Goal: Information Seeking & Learning: Learn about a topic

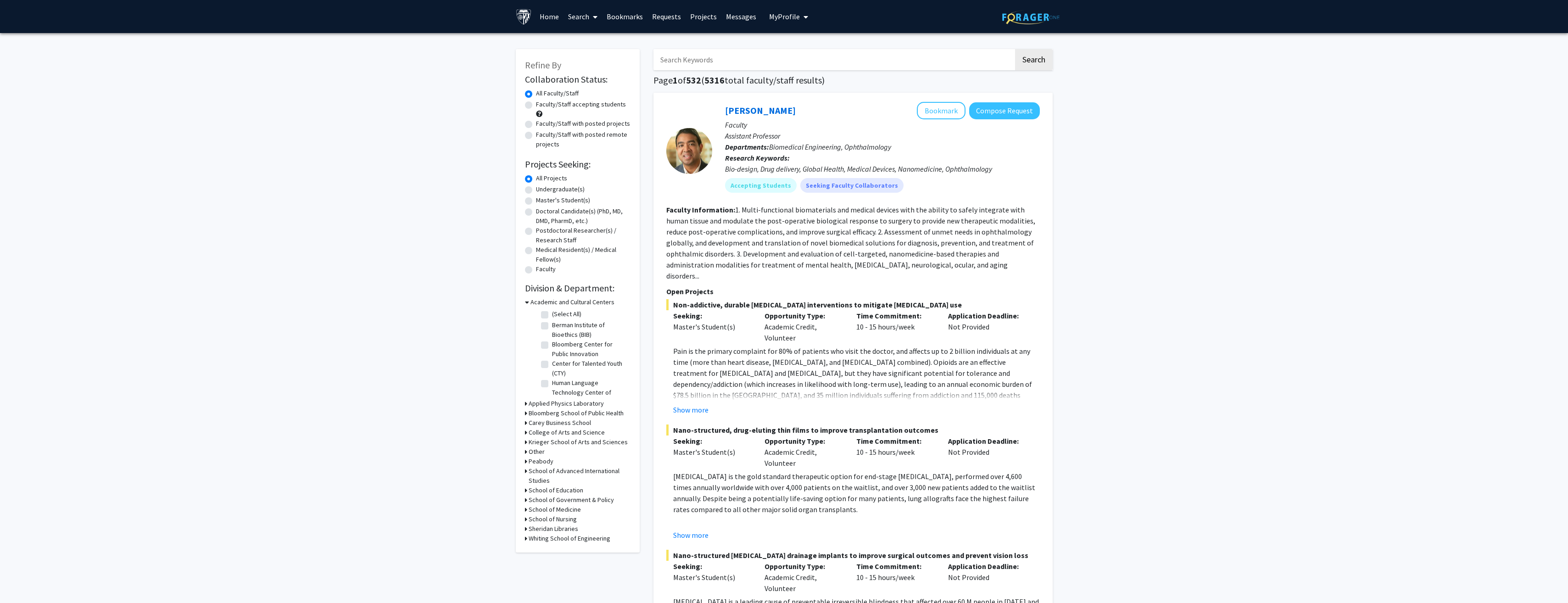
click at [735, 56] on input "Search Keywords" at bounding box center [833, 59] width 360 height 21
type input "n"
type input "brain computer interface"
click at [1015, 49] on button "Search" at bounding box center [1034, 59] width 38 height 21
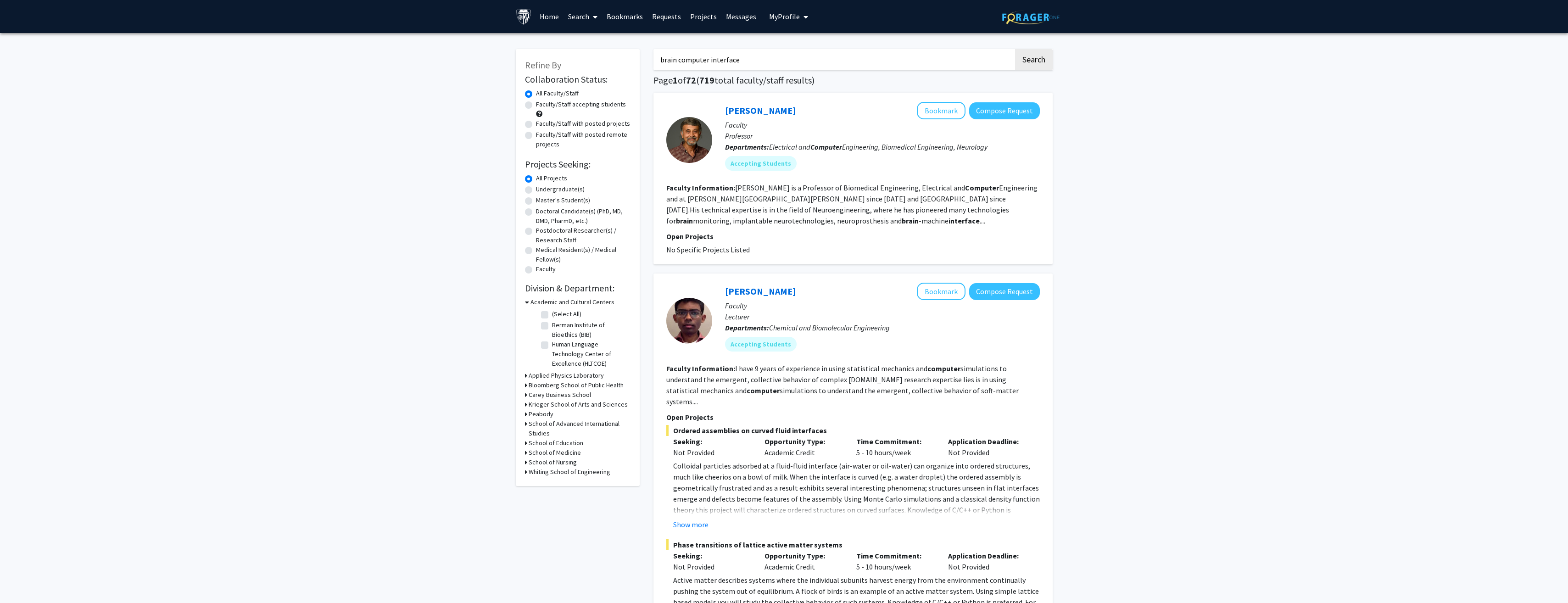
drag, startPoint x: 757, startPoint y: 64, endPoint x: 641, endPoint y: 59, distance: 116.1
type input "biomedical engineering"
click at [1015, 49] on button "Search" at bounding box center [1034, 59] width 38 height 21
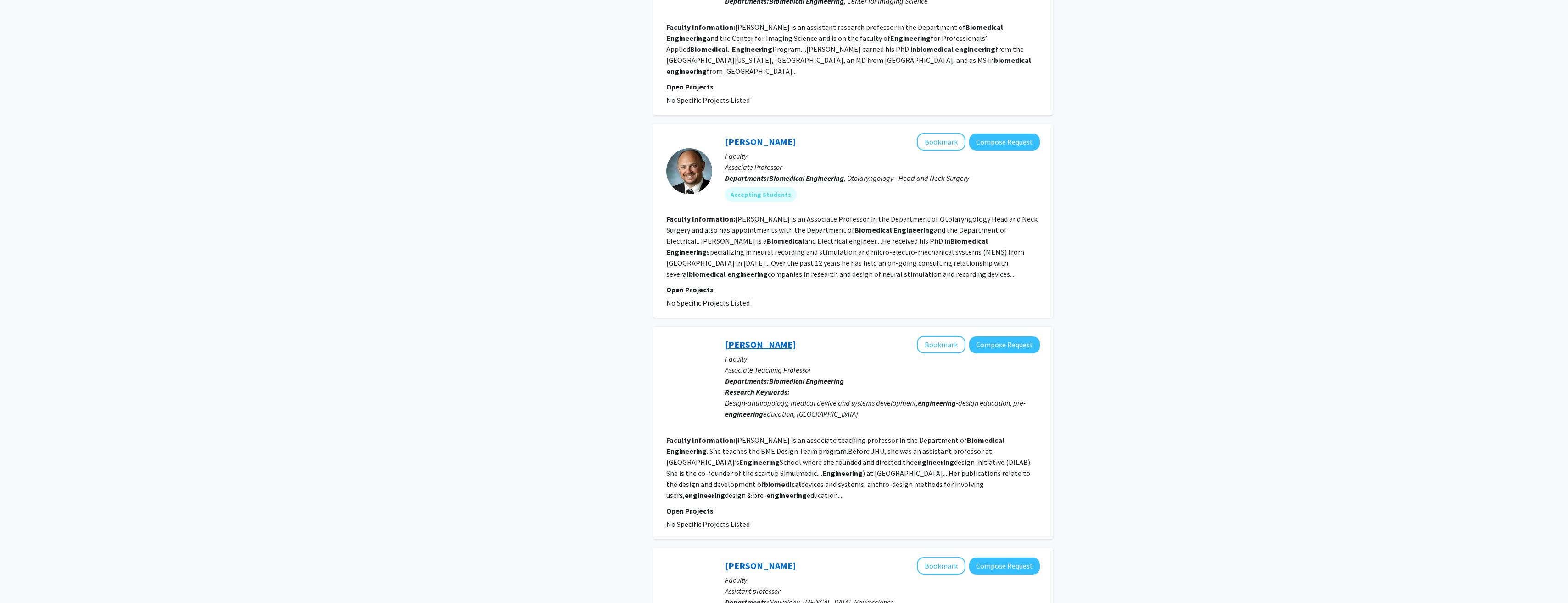
scroll to position [1286, 0]
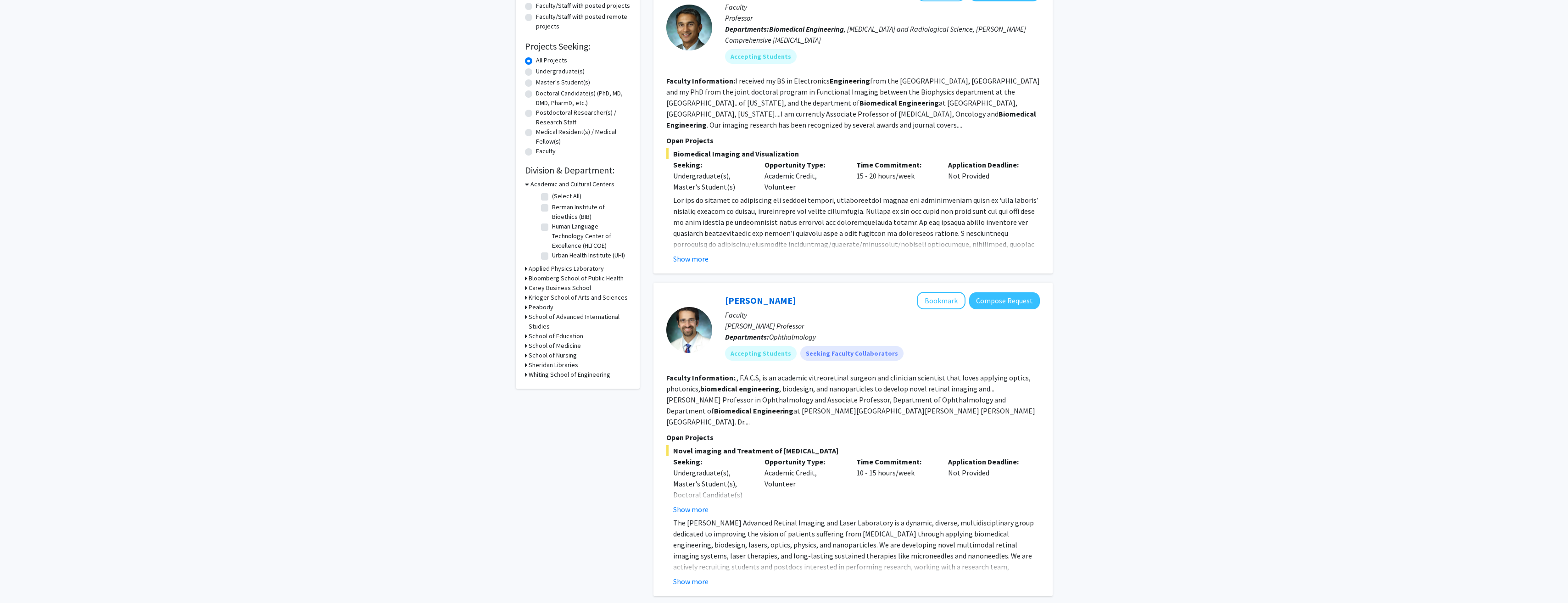
scroll to position [0, 0]
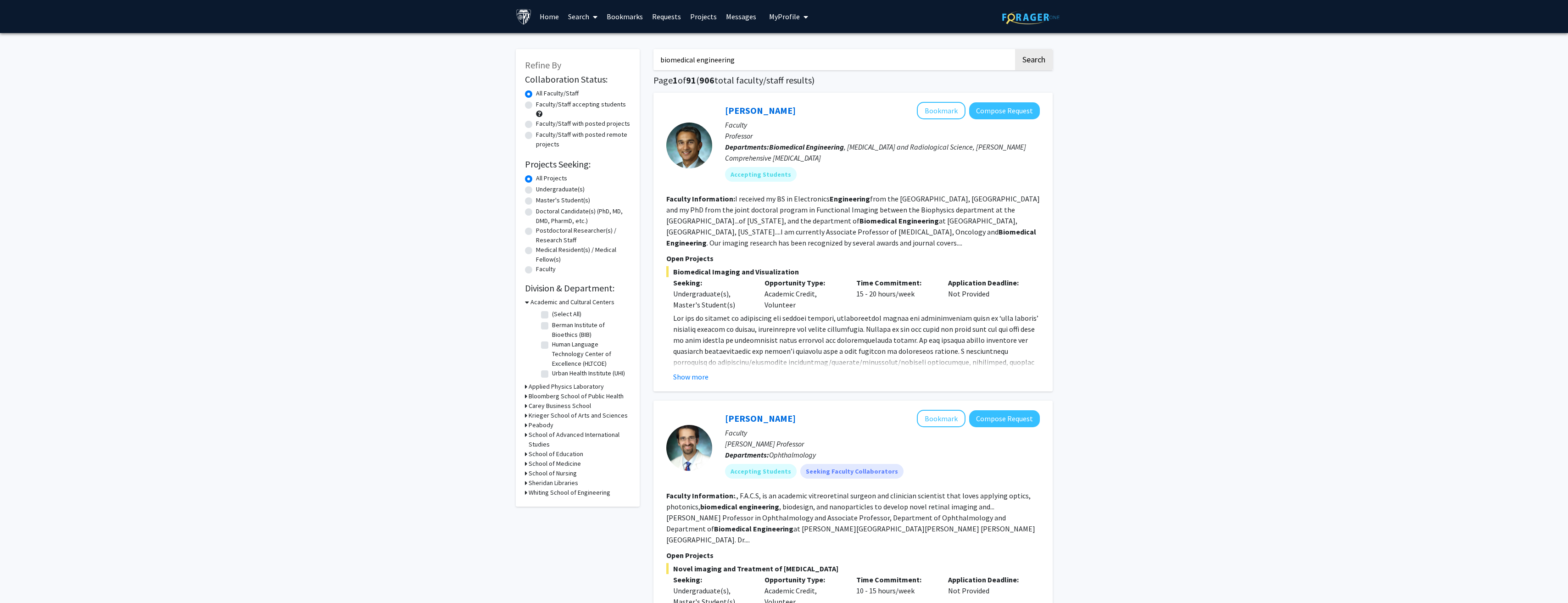
drag, startPoint x: 763, startPoint y: 62, endPoint x: 654, endPoint y: 62, distance: 109.0
click at [657, 60] on input "biomedical engineering" at bounding box center [833, 59] width 360 height 21
type input "n"
click at [1015, 49] on button "Search" at bounding box center [1034, 59] width 38 height 21
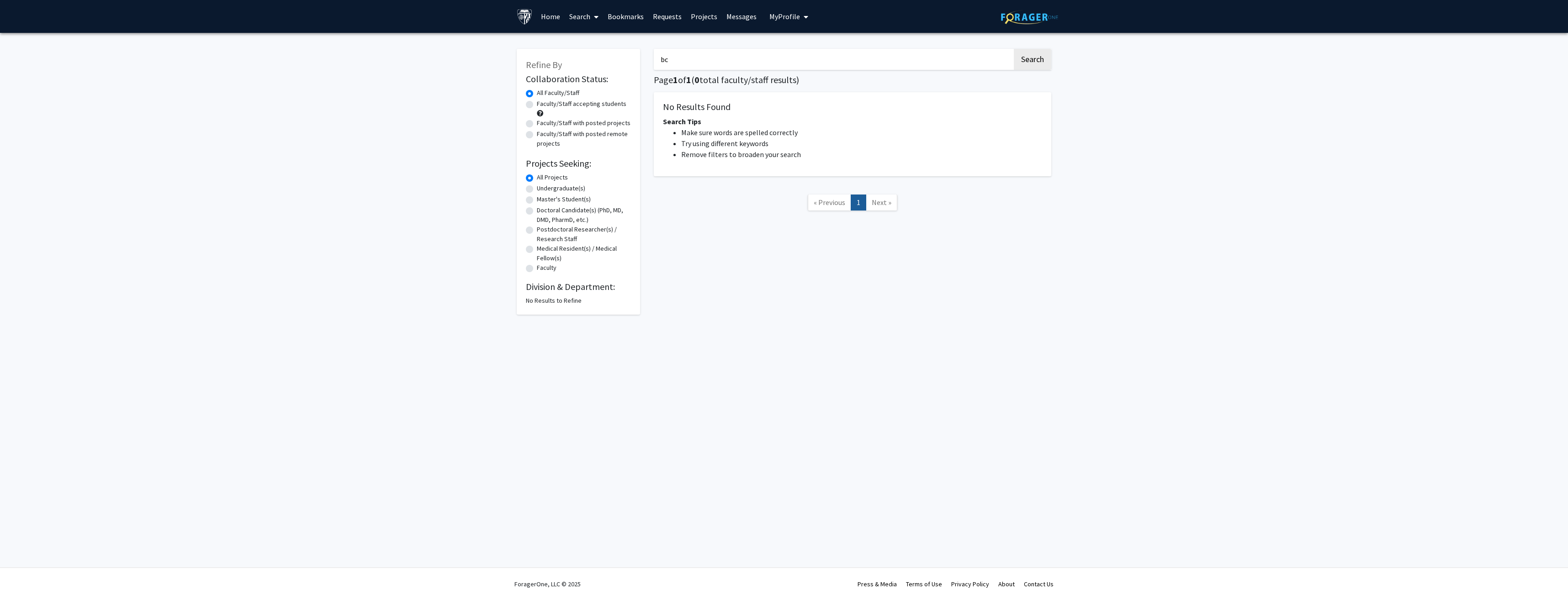
type input "b"
click at [1014, 49] on button "Search" at bounding box center [1033, 59] width 38 height 21
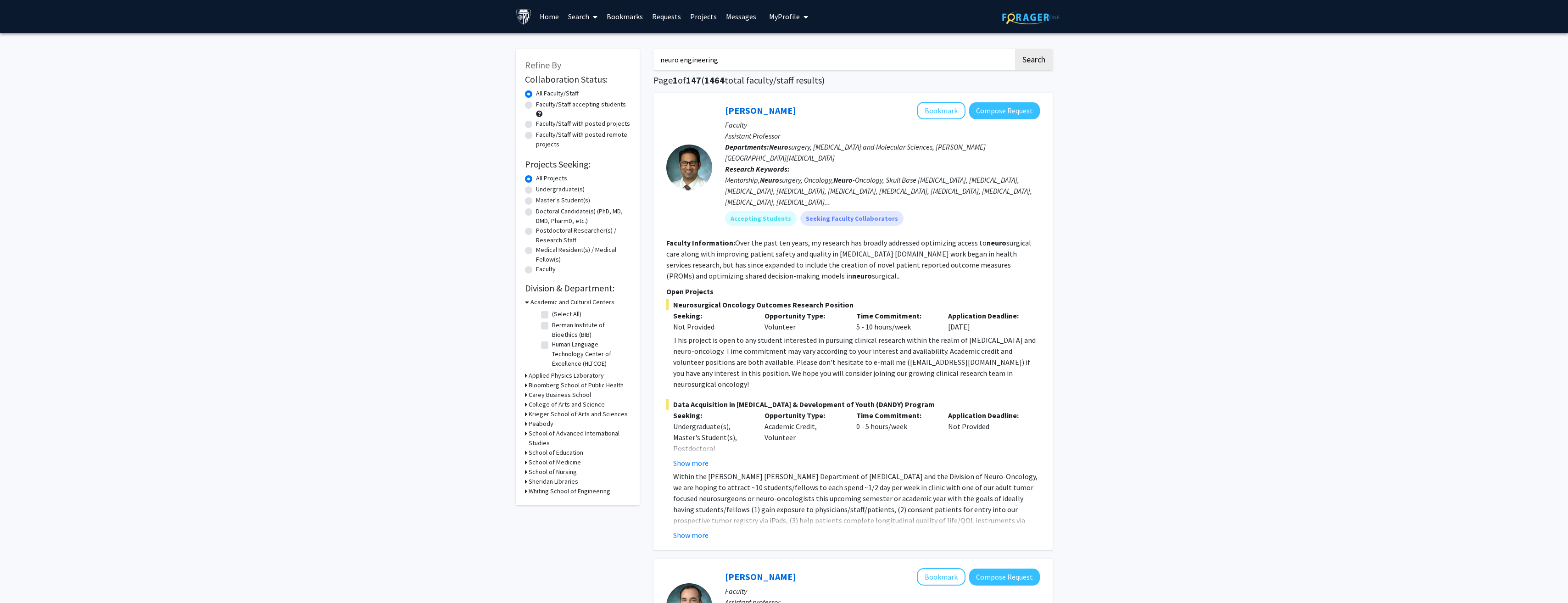
drag, startPoint x: 677, startPoint y: 58, endPoint x: 654, endPoint y: 58, distance: 23.0
click at [654, 58] on input "neuro engineering" at bounding box center [833, 59] width 360 height 21
type input "biomedical engineering"
click at [1015, 49] on button "Search" at bounding box center [1034, 59] width 38 height 21
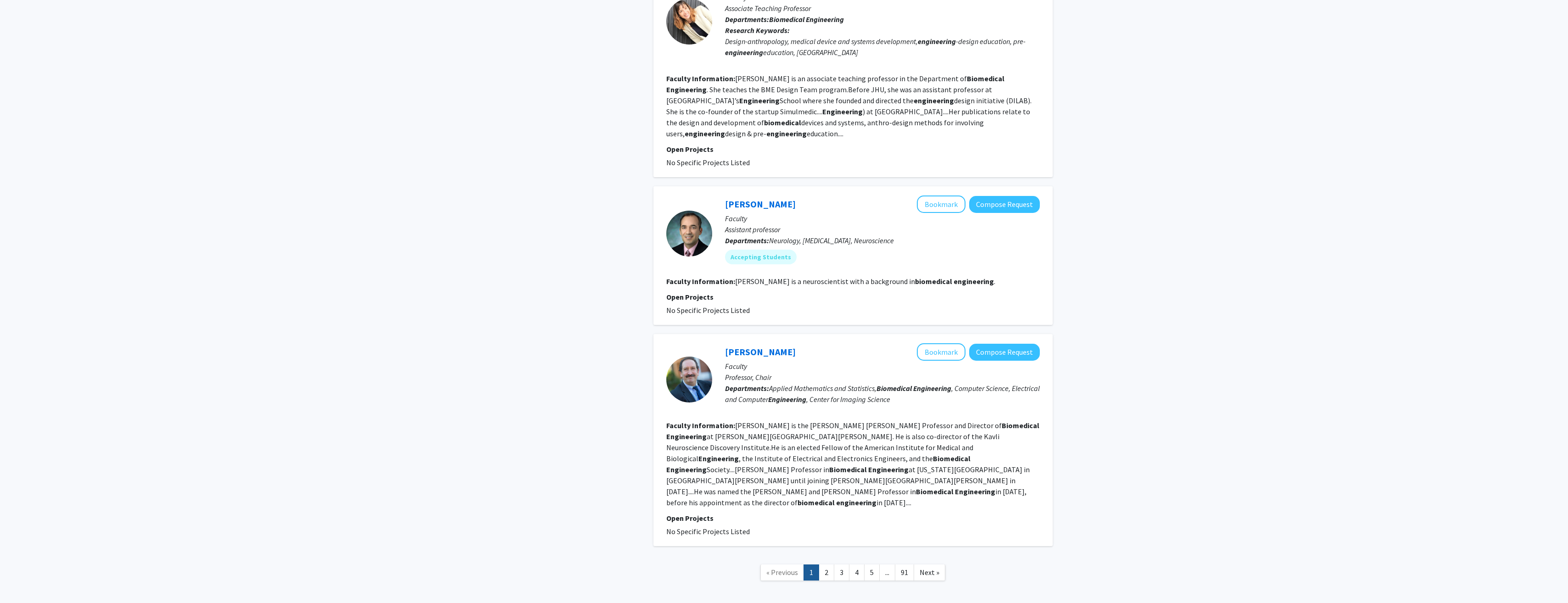
scroll to position [1750, 0]
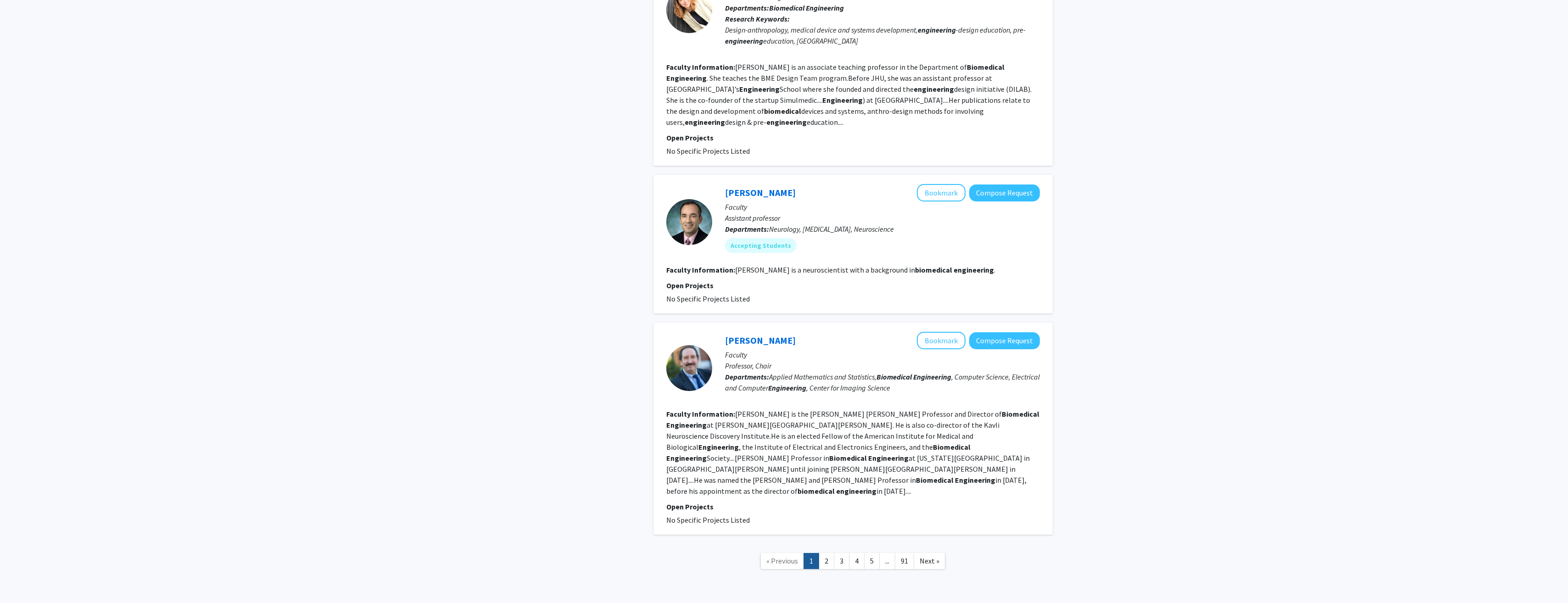
drag, startPoint x: 664, startPoint y: 154, endPoint x: 1053, endPoint y: 411, distance: 466.2
drag, startPoint x: 1053, startPoint y: 411, endPoint x: 1065, endPoint y: 266, distance: 145.5
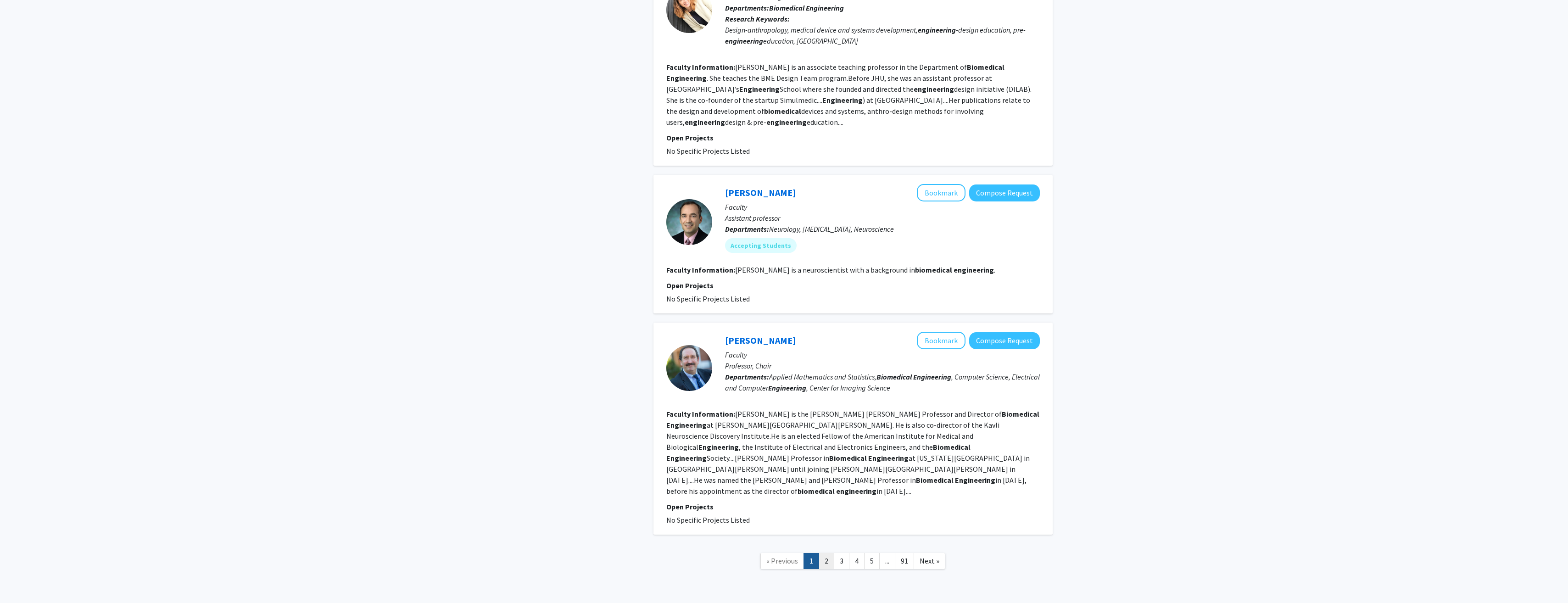
click at [824, 553] on link "2" at bounding box center [826, 561] width 16 height 16
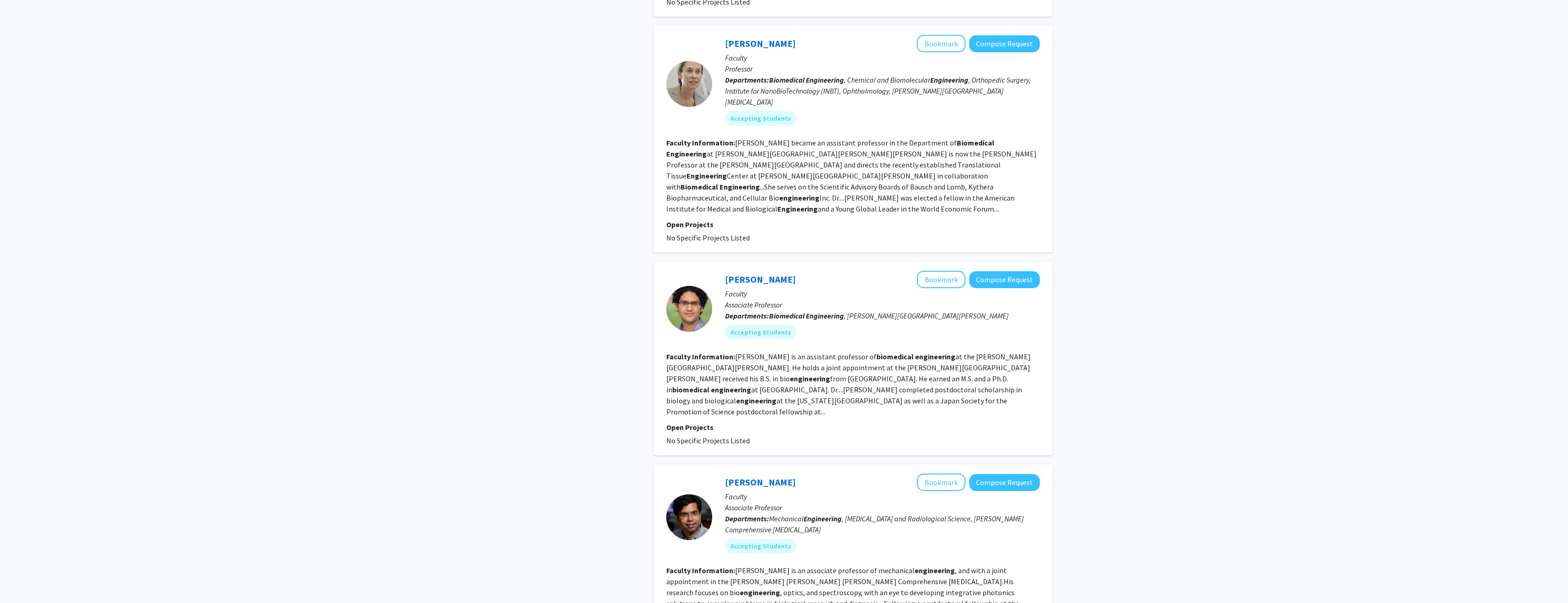
scroll to position [630, 0]
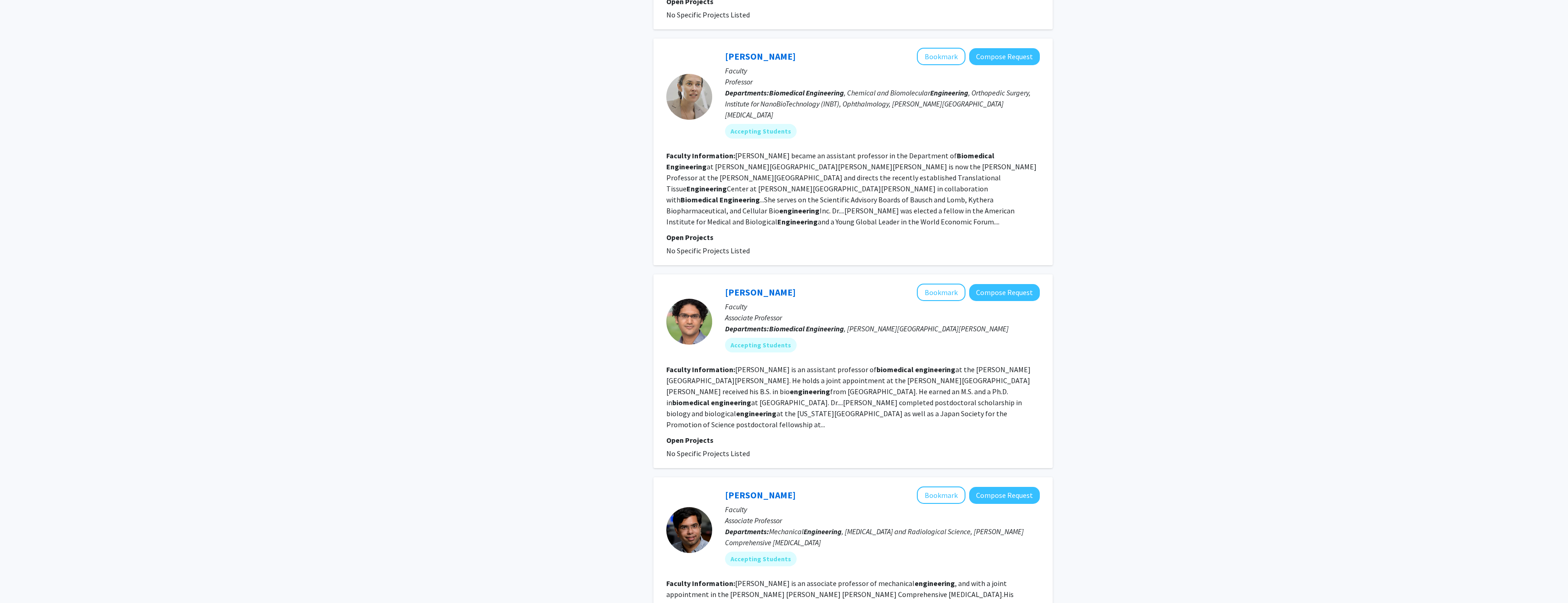
drag, startPoint x: 645, startPoint y: 4, endPoint x: 908, endPoint y: 314, distance: 406.5
click at [908, 314] on div "Refine By Collaboration Status: Collaboration Status All Faculty/Staff Collabor…" at bounding box center [784, 561] width 551 height 2301
click at [630, 154] on div "Refine By Collaboration Status: Collaboration Status All Faculty/Staff Collabor…" at bounding box center [577, 561] width 138 height 2301
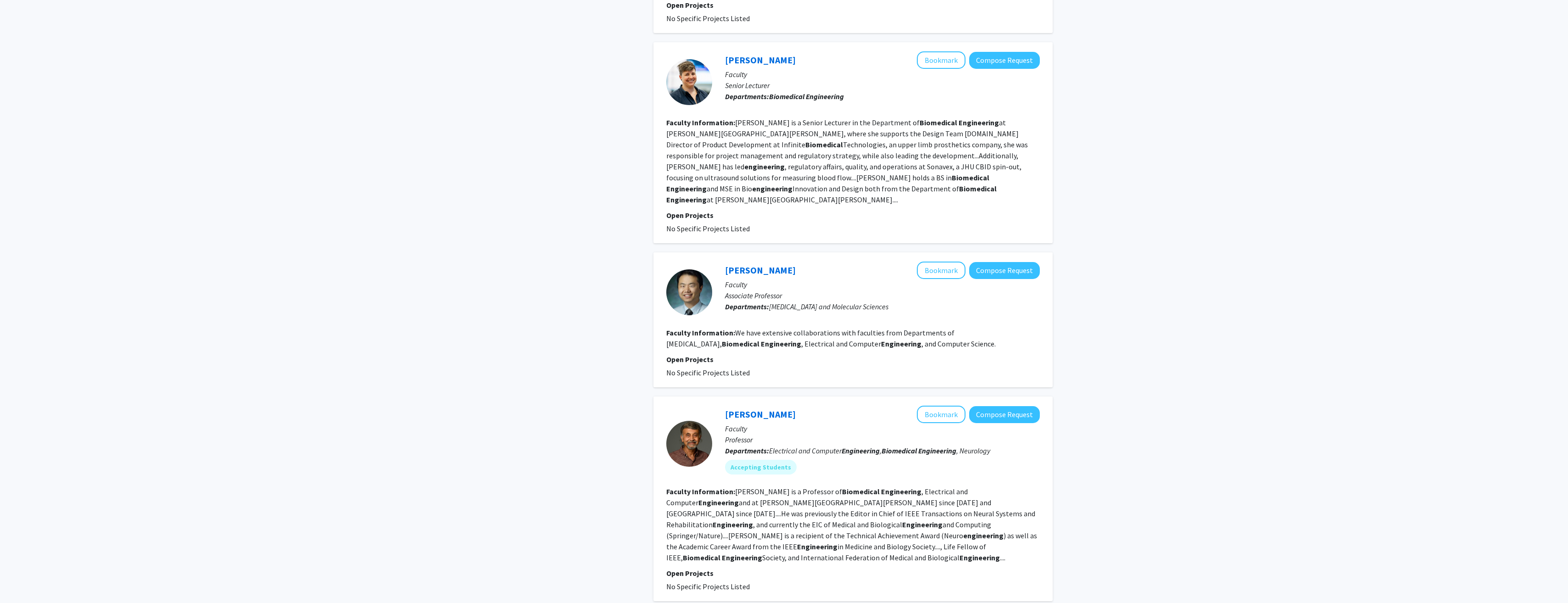
scroll to position [1687, 0]
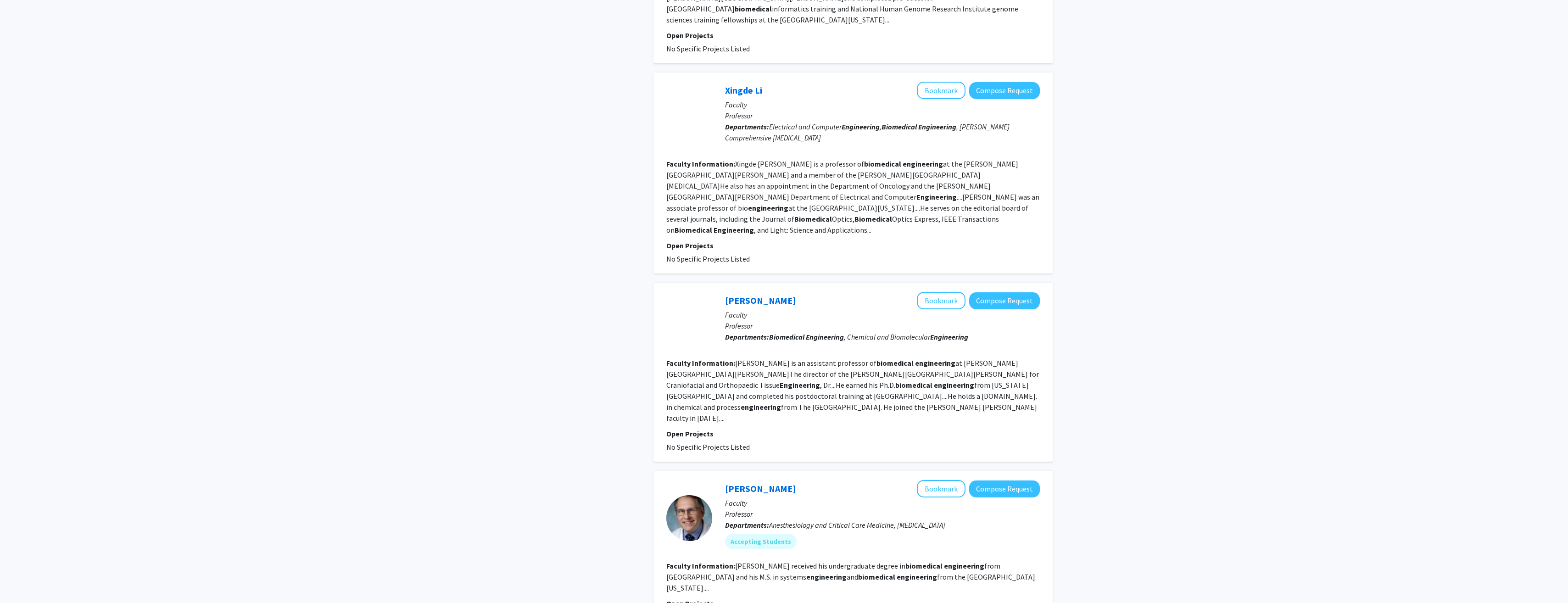
scroll to position [1361, 0]
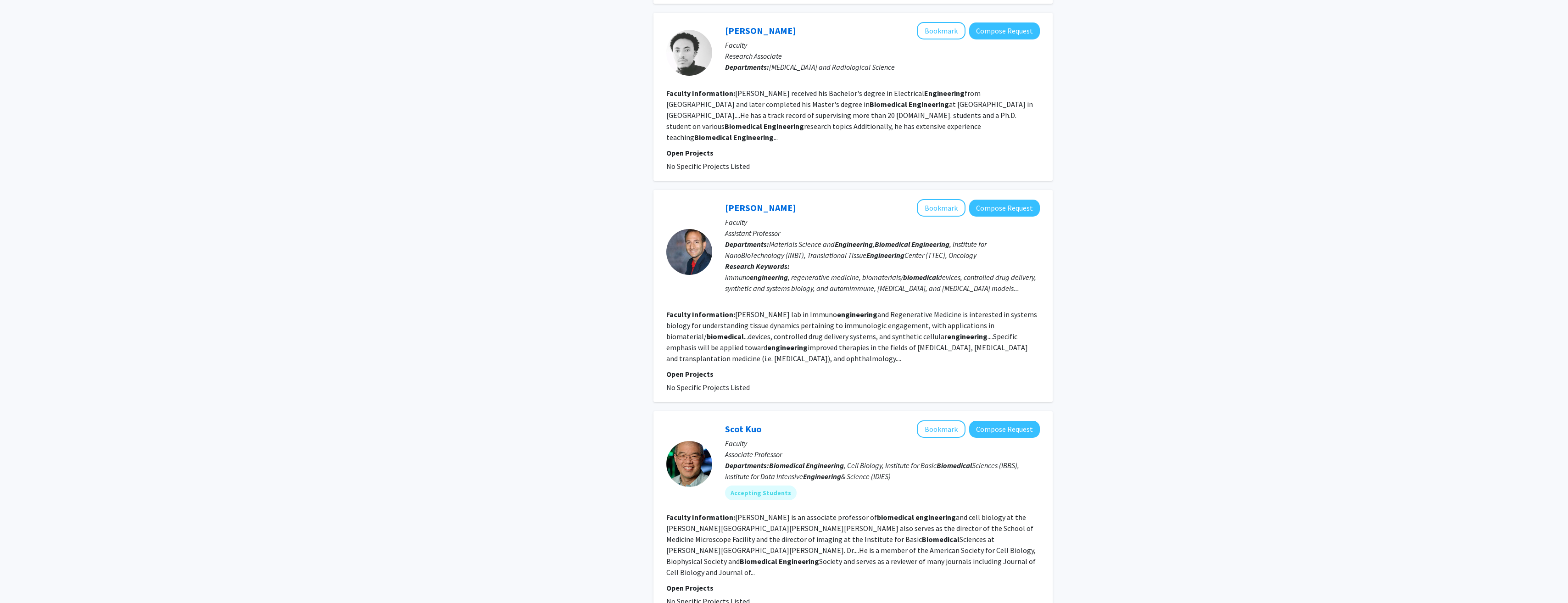
scroll to position [1632, 0]
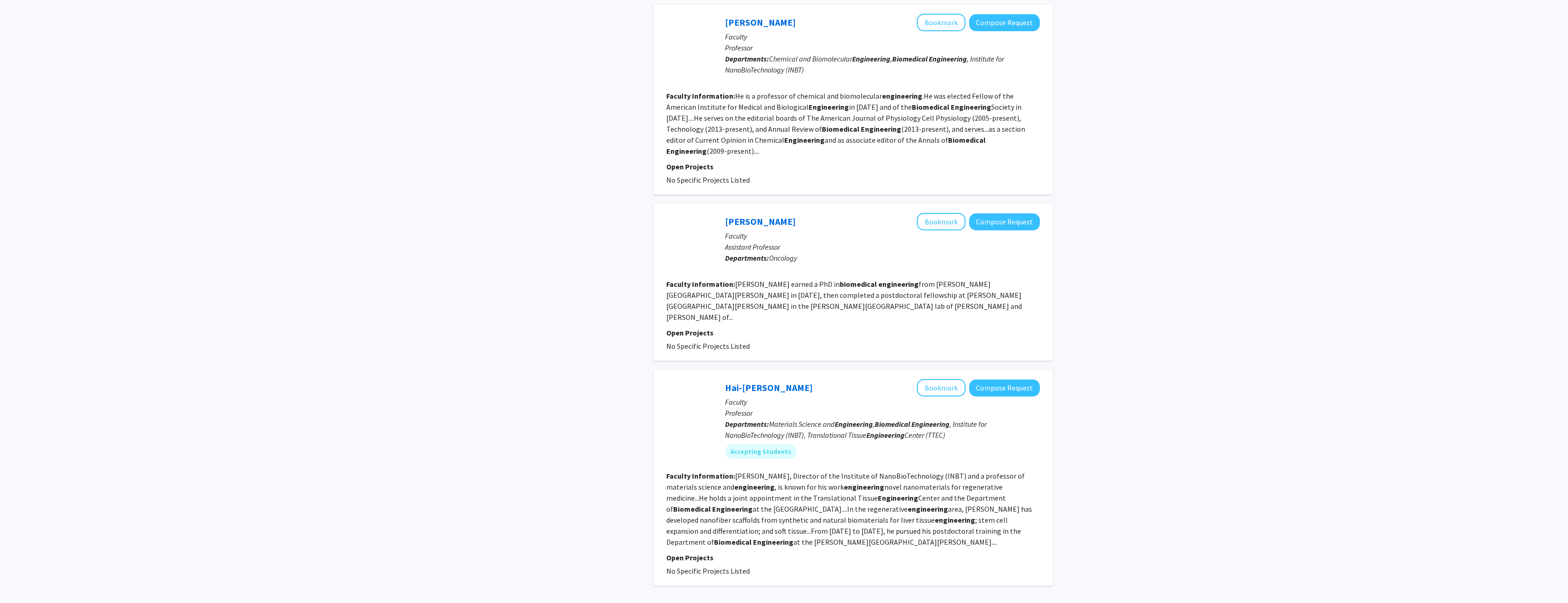
scroll to position [1418, 0]
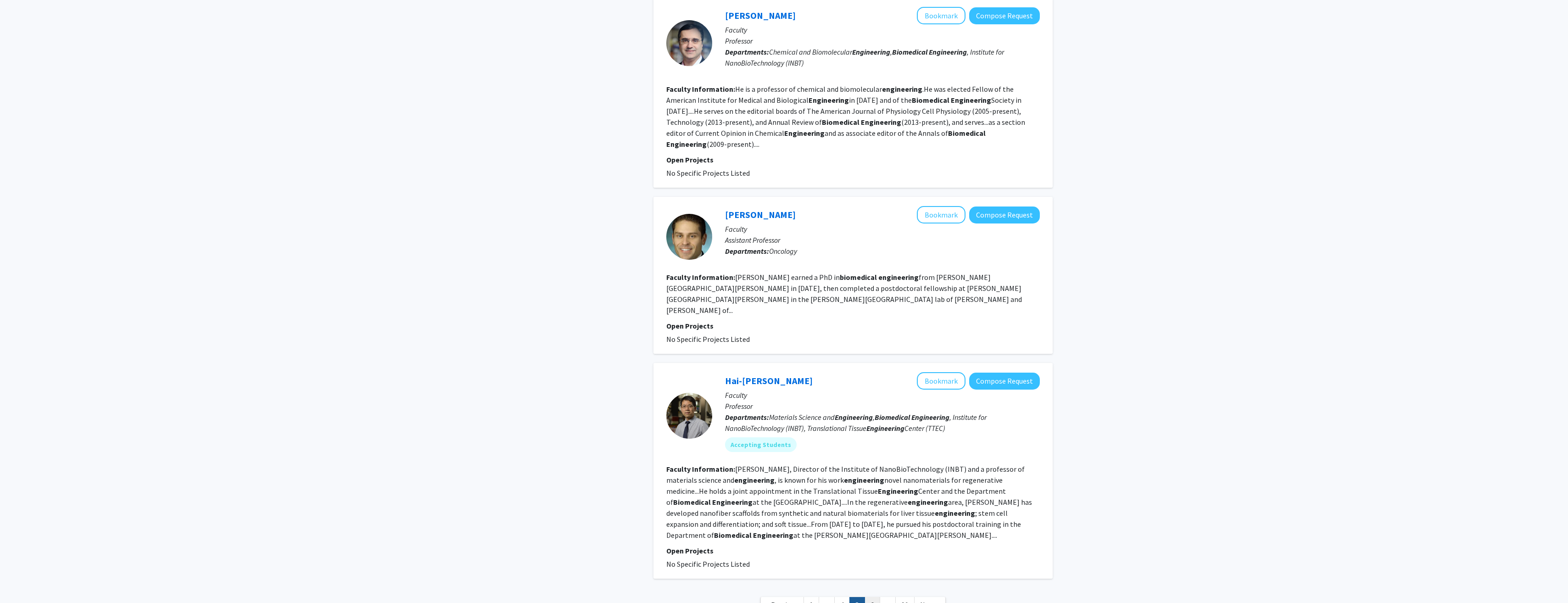
click at [871, 597] on link "6" at bounding box center [872, 605] width 16 height 16
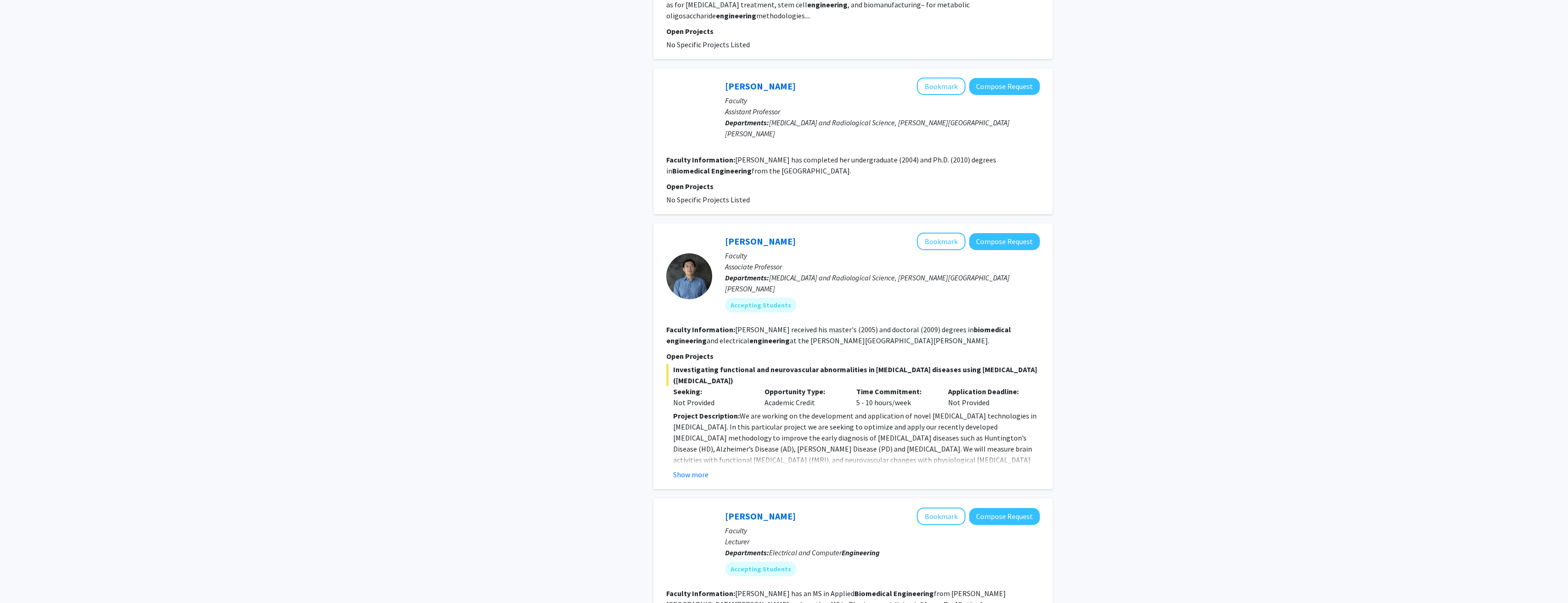
scroll to position [1361, 0]
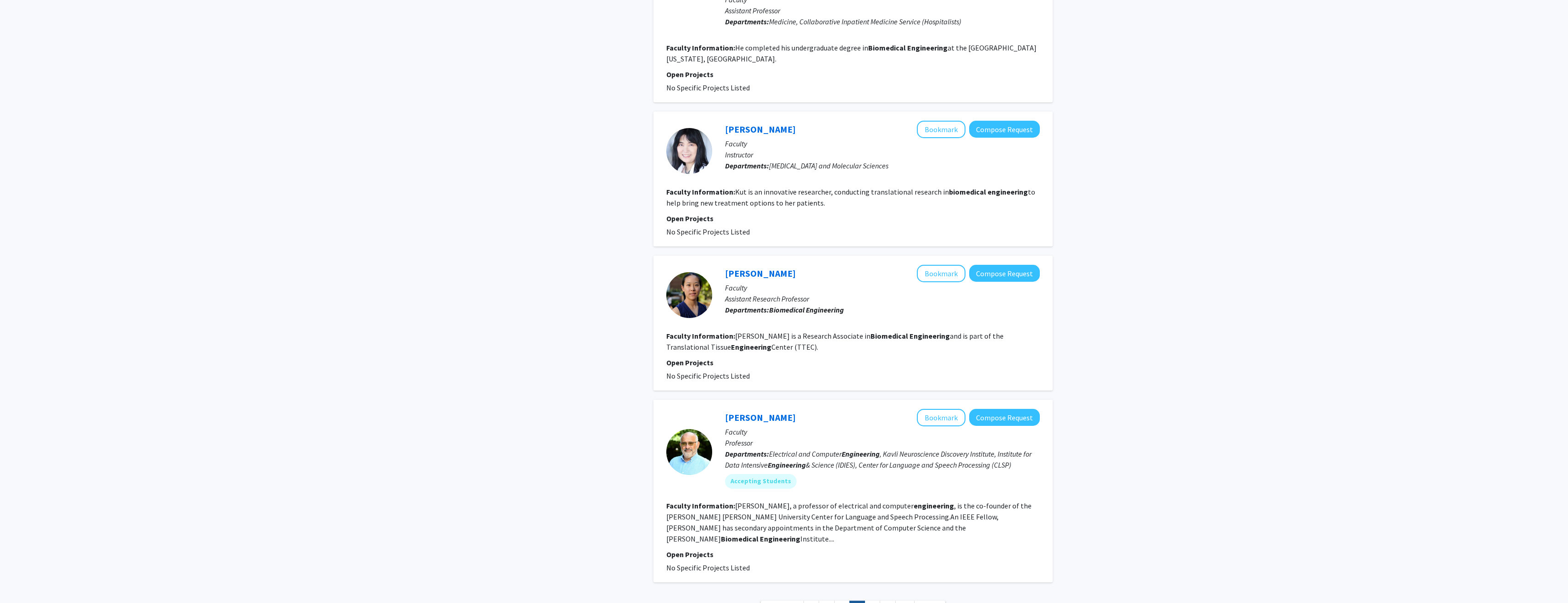
scroll to position [1750, 0]
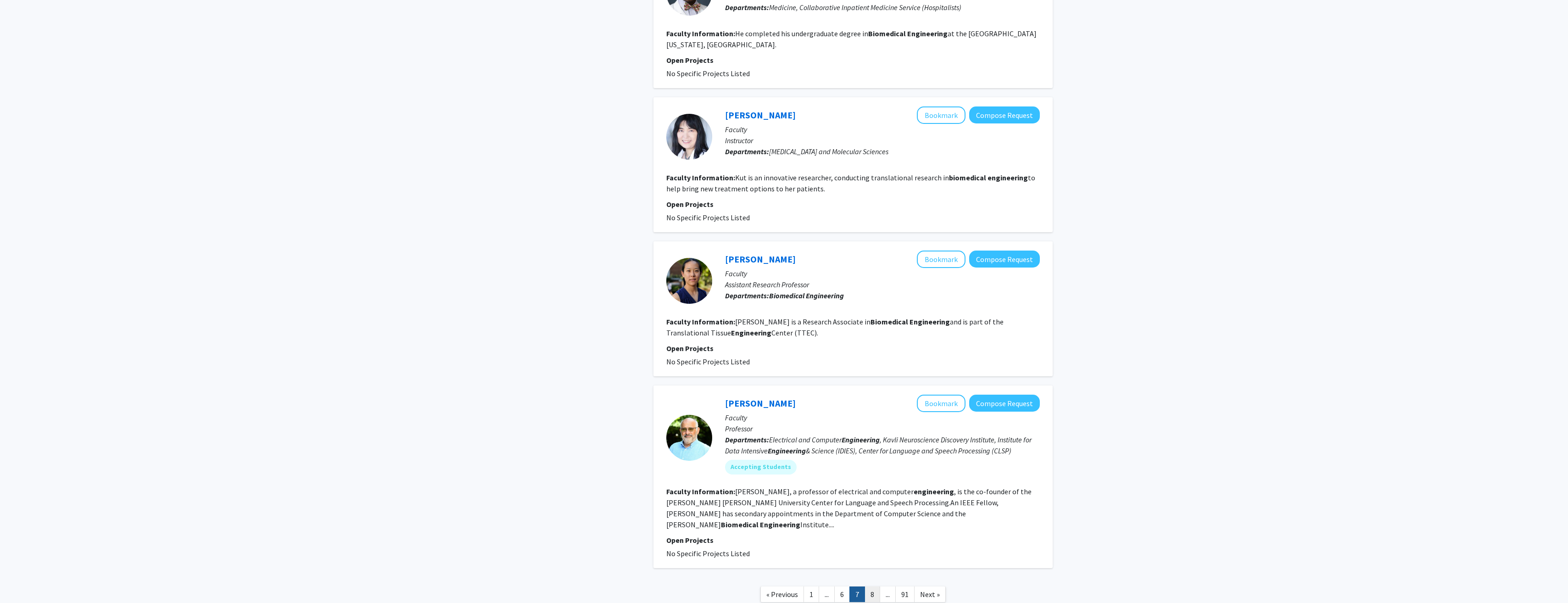
click at [877, 586] on link "8" at bounding box center [872, 594] width 16 height 16
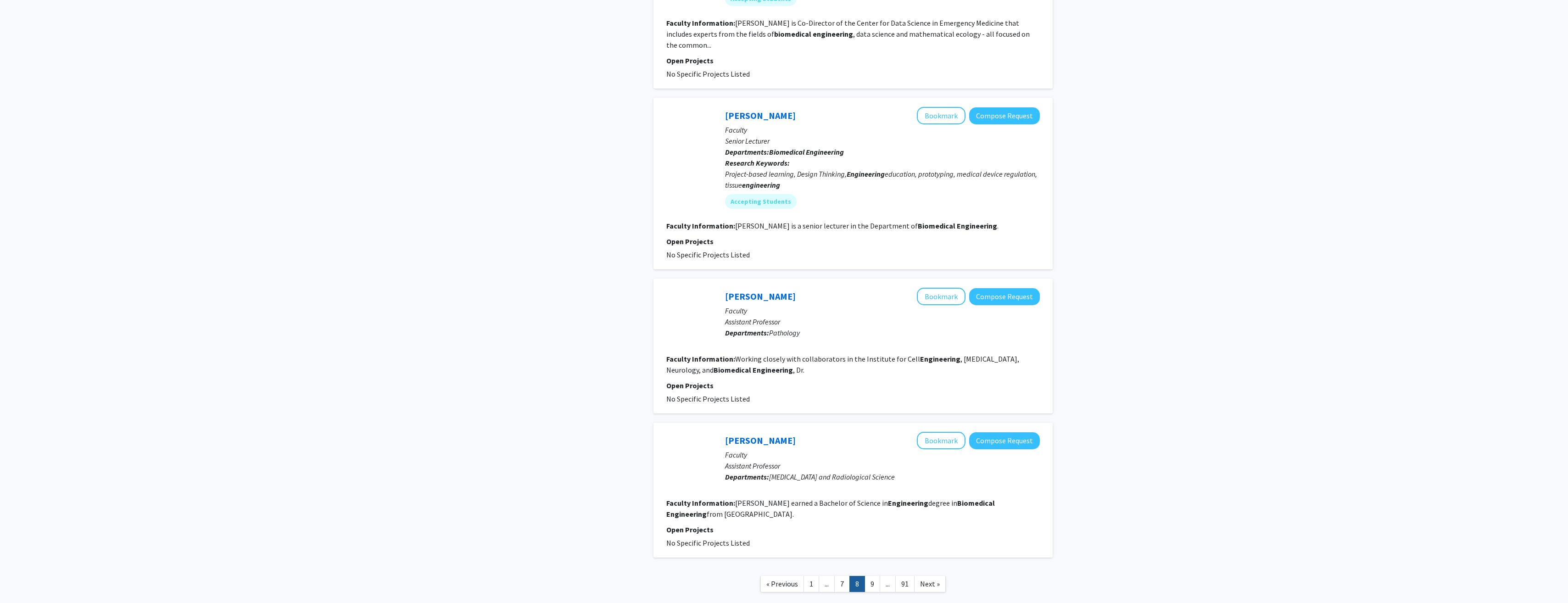
scroll to position [1163, 0]
click at [875, 575] on link "9" at bounding box center [872, 583] width 16 height 16
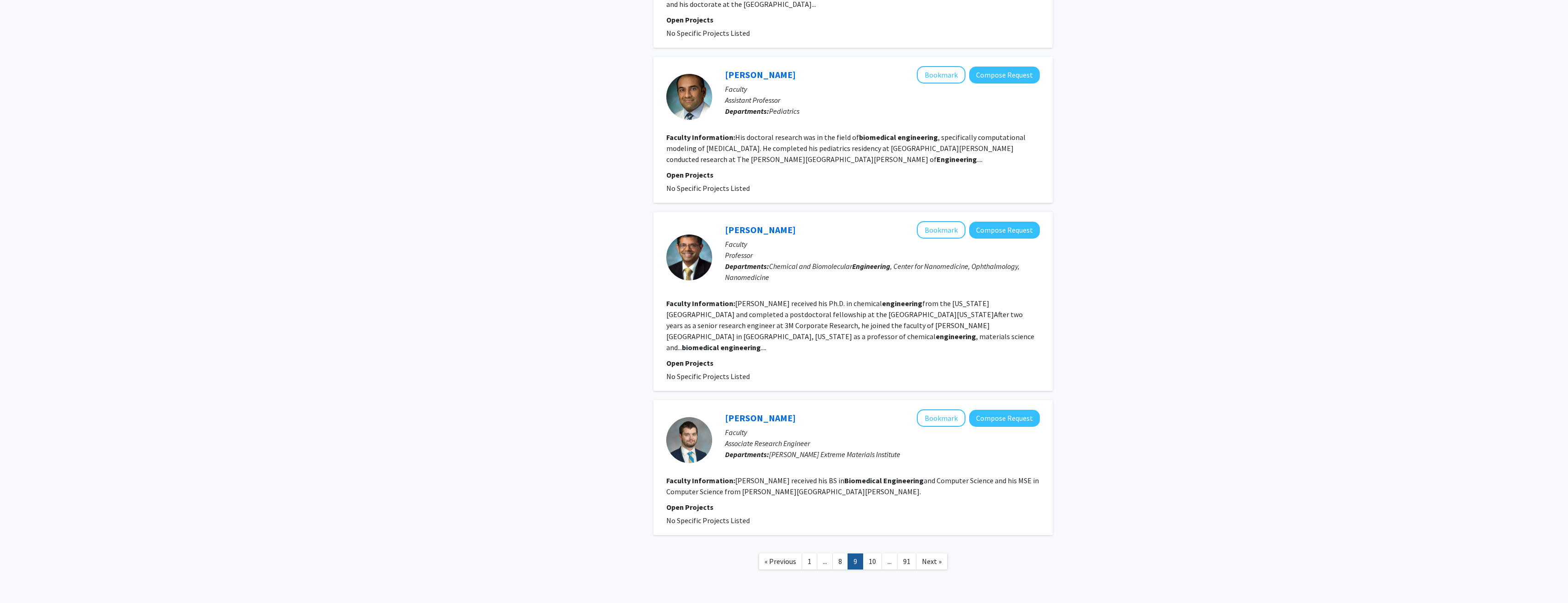
scroll to position [1148, 0]
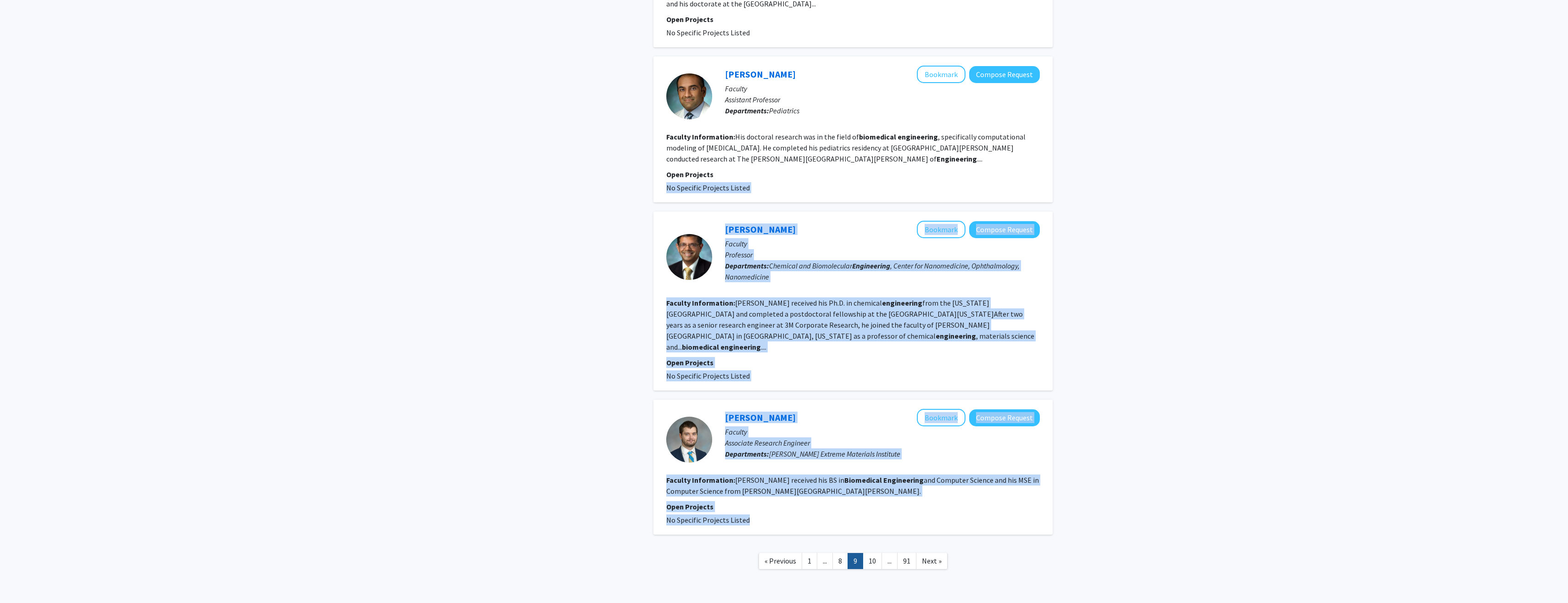
drag, startPoint x: 645, startPoint y: 29, endPoint x: 858, endPoint y: 148, distance: 244.0
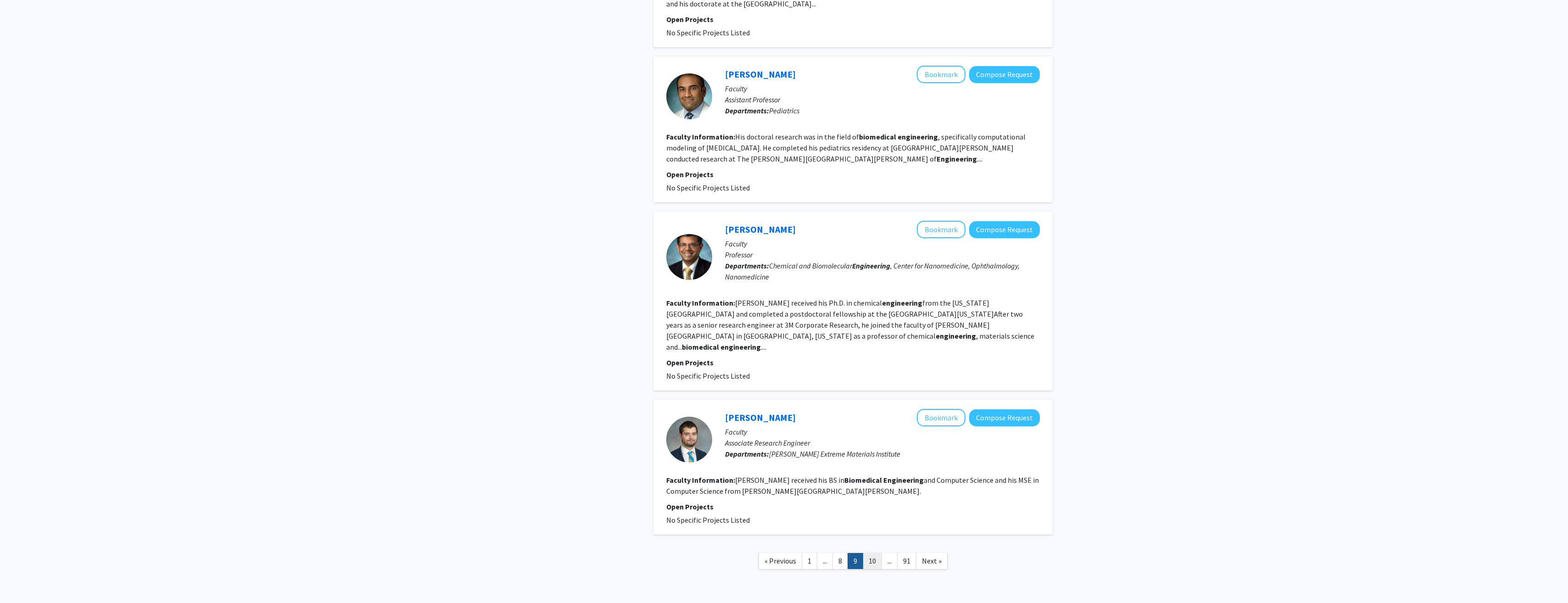
click at [870, 553] on link "10" at bounding box center [872, 561] width 20 height 16
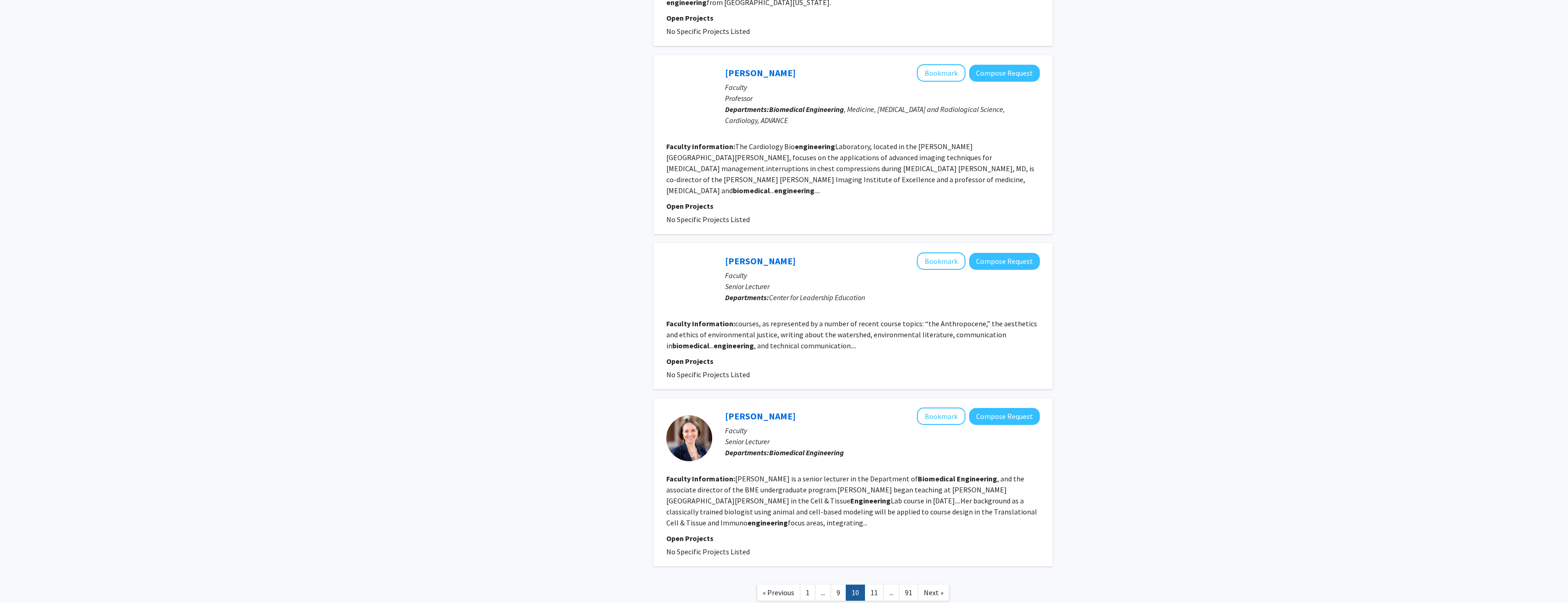
scroll to position [1278, 0]
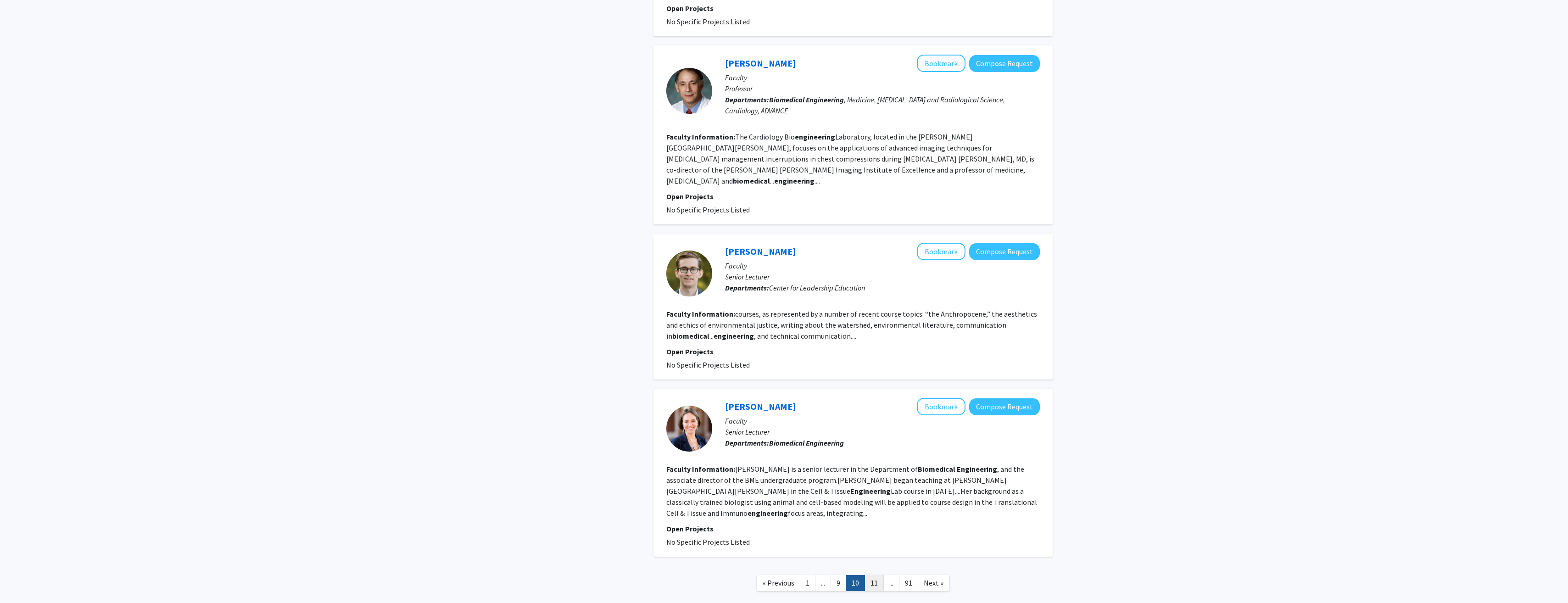
click at [872, 575] on link "11" at bounding box center [874, 583] width 20 height 16
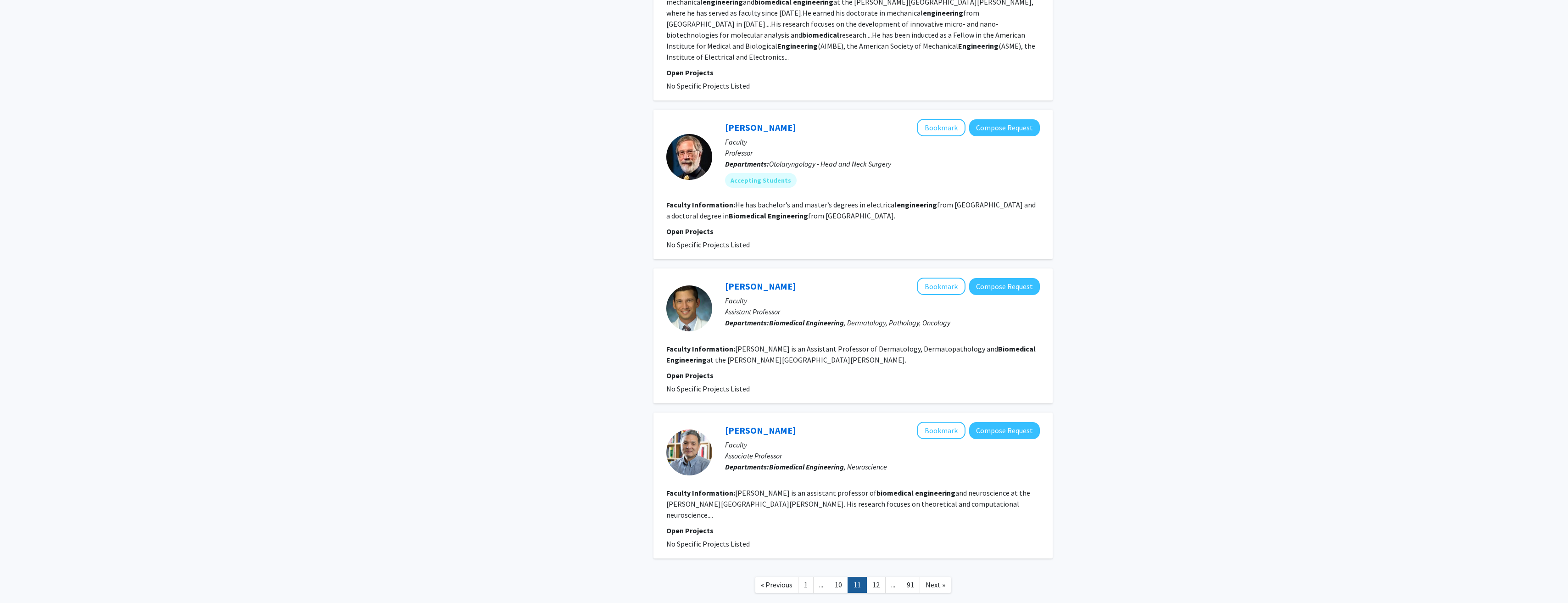
scroll to position [1300, 0]
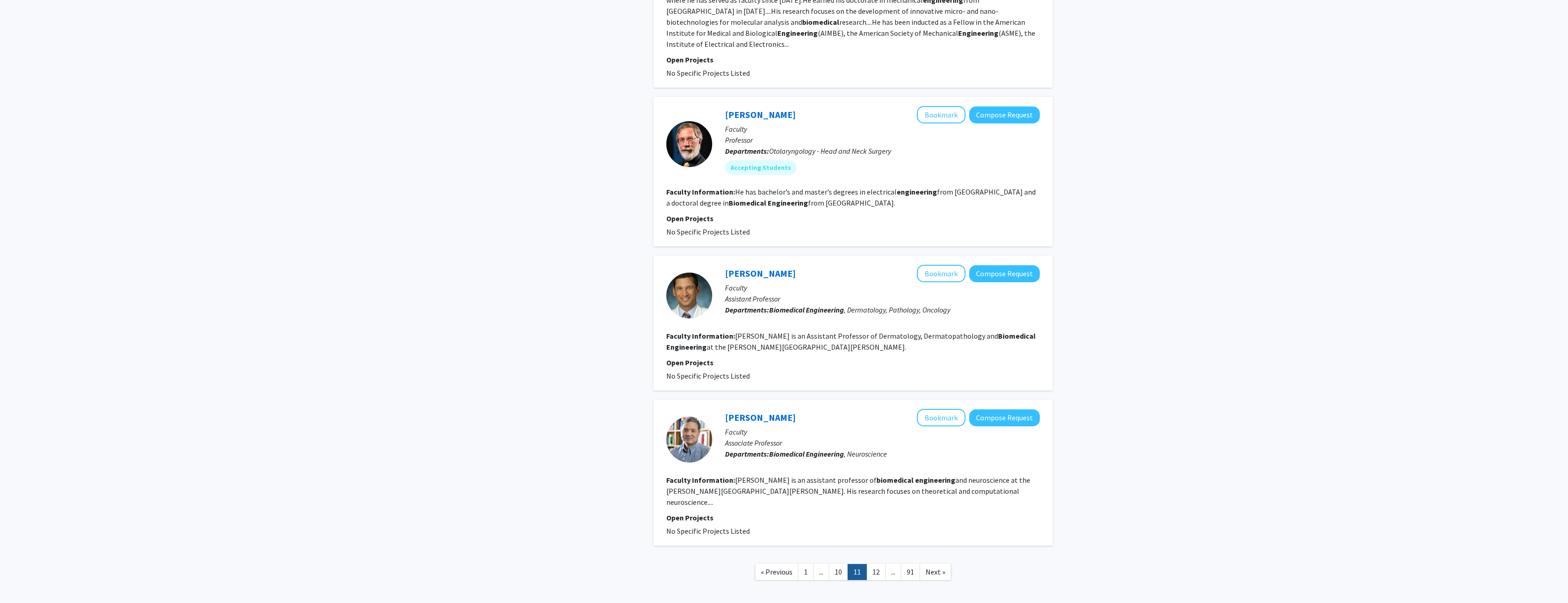
click at [875, 564] on link "12" at bounding box center [876, 572] width 20 height 16
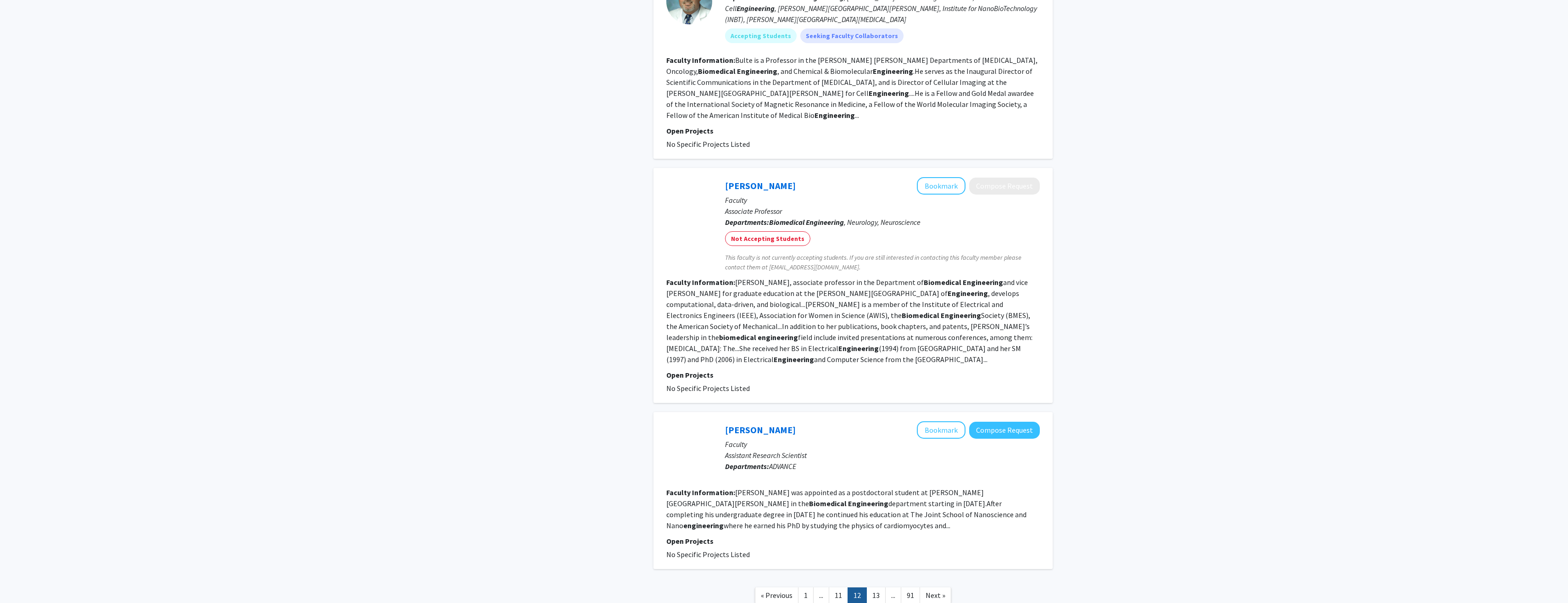
scroll to position [1421, 0]
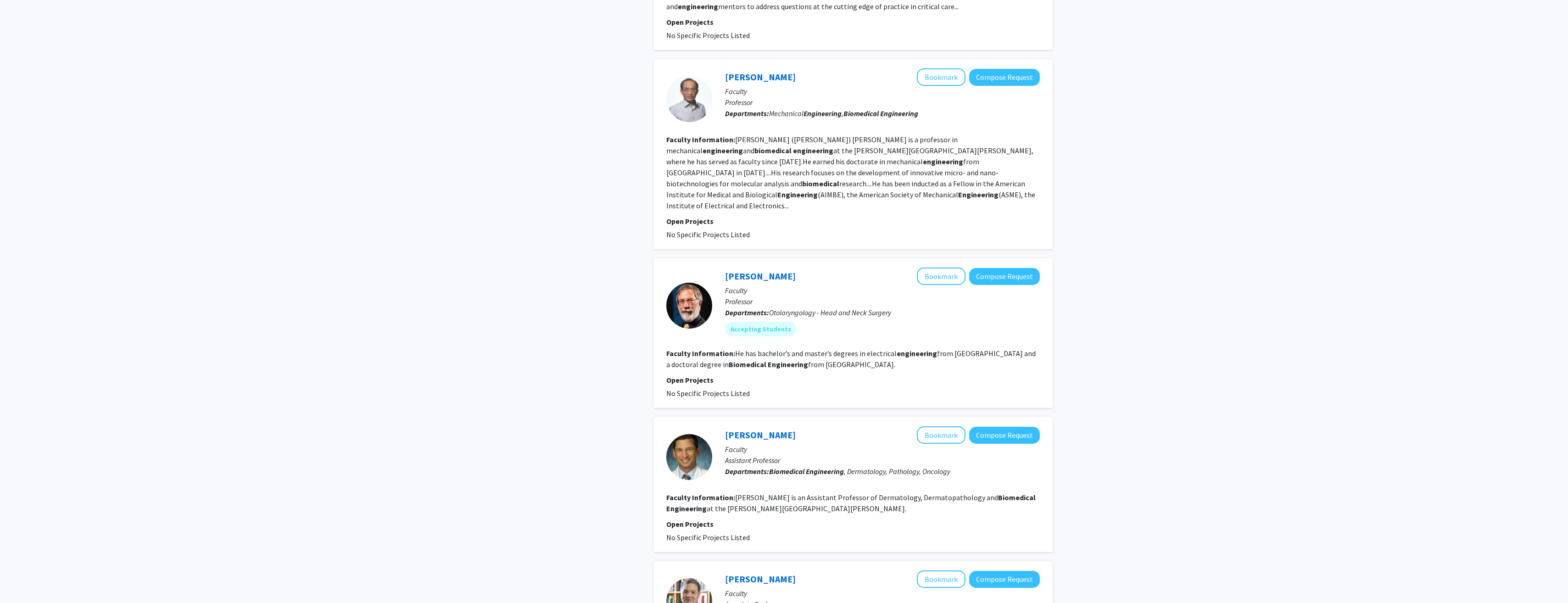
scroll to position [1300, 0]
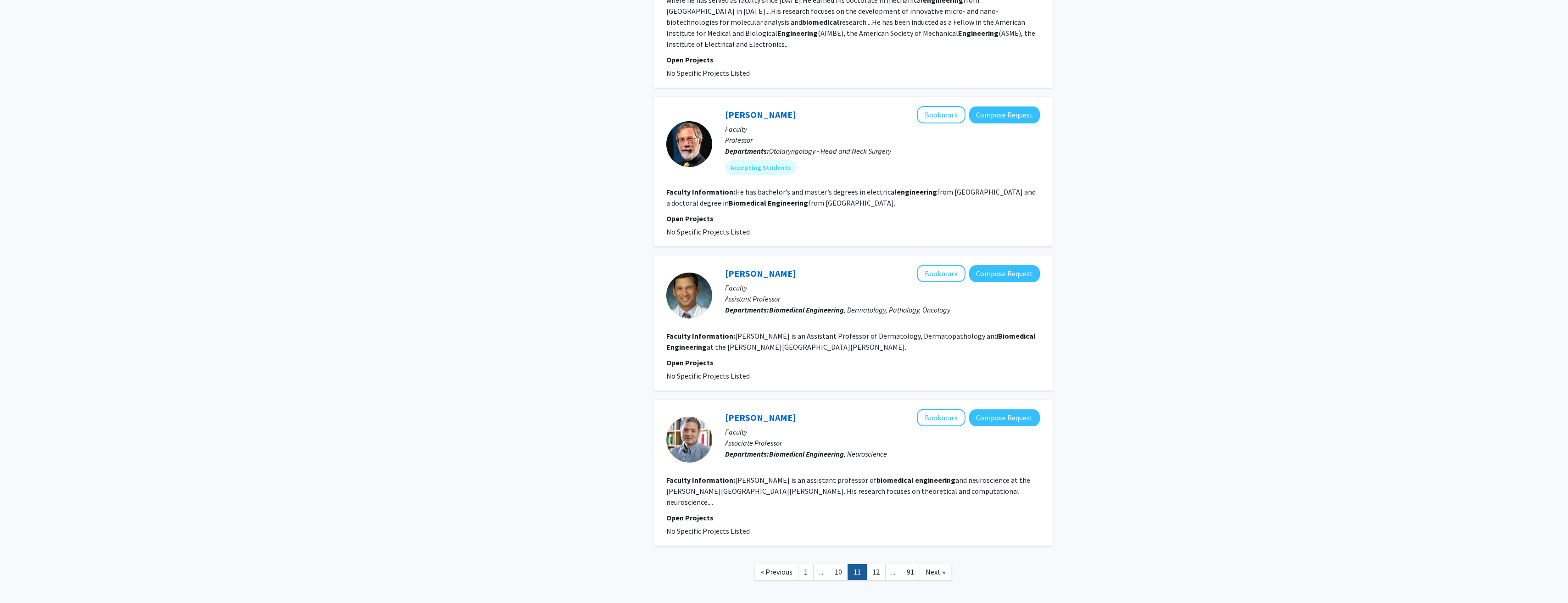
click at [874, 564] on link "12" at bounding box center [876, 572] width 20 height 16
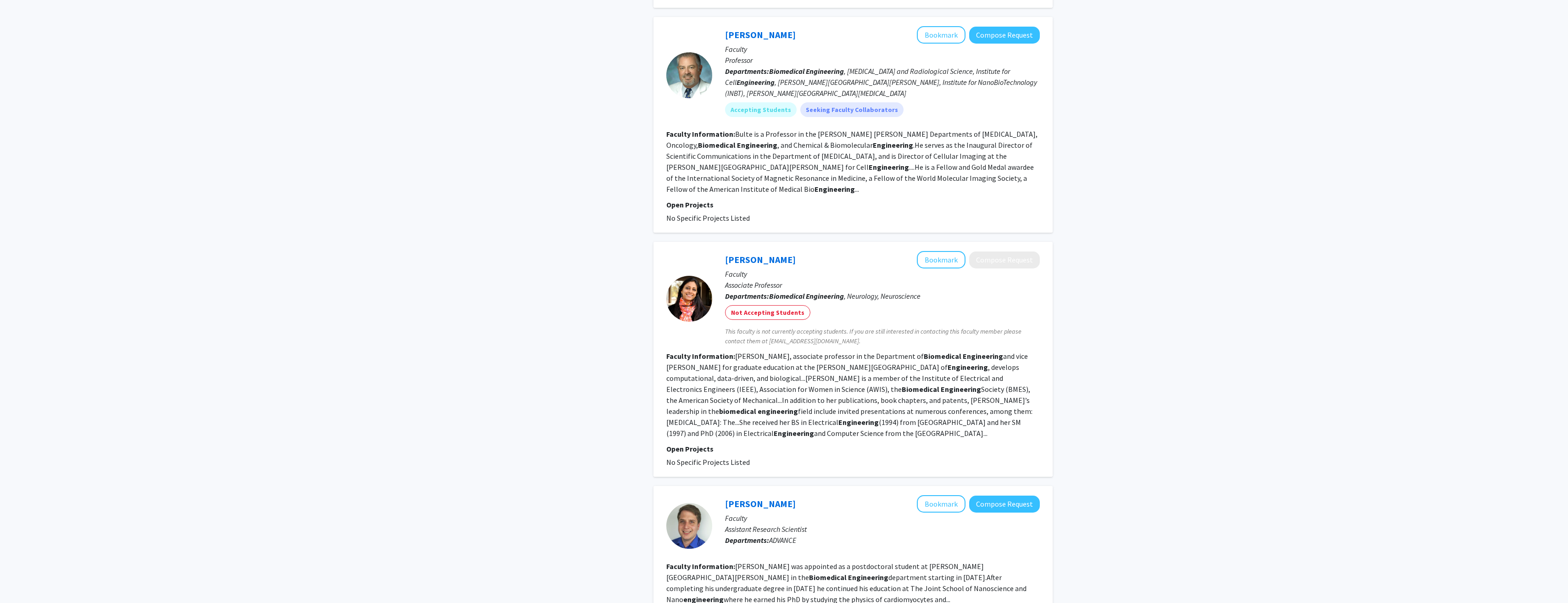
scroll to position [1421, 0]
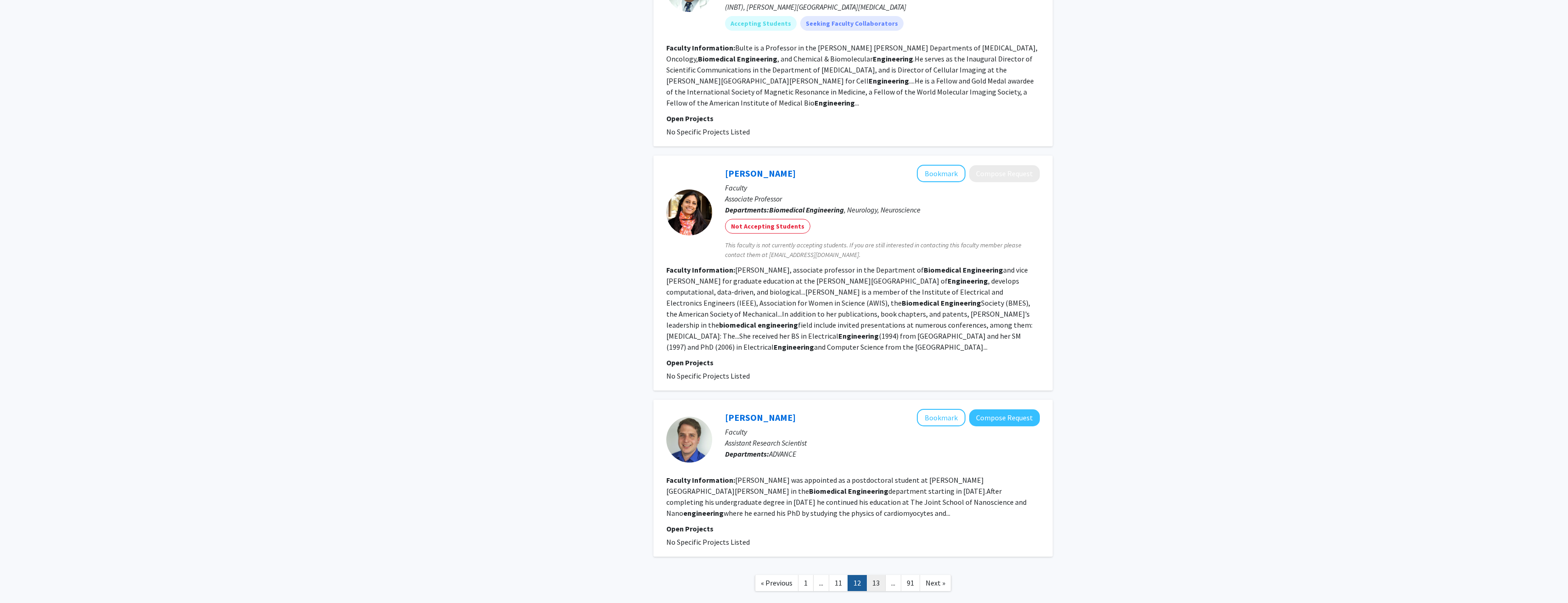
click at [880, 575] on link "13" at bounding box center [876, 583] width 20 height 16
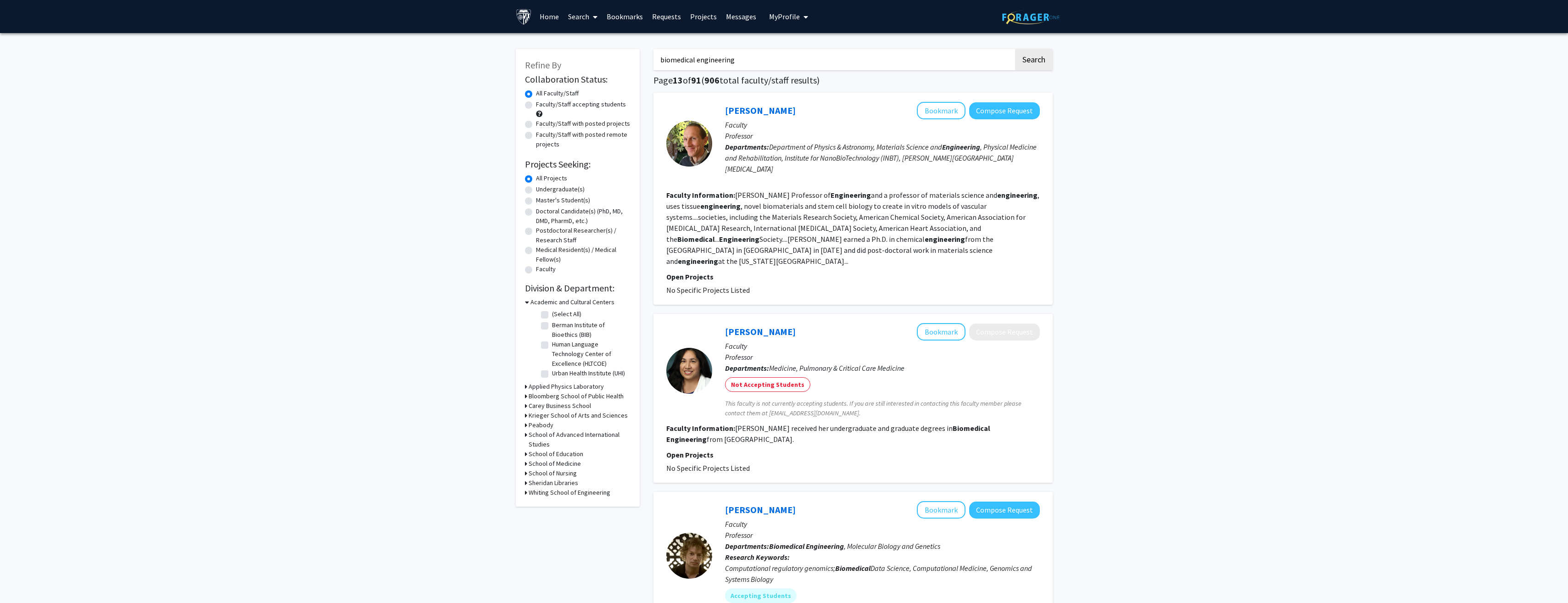
click at [536, 188] on label "Undergraduate(s)" at bounding box center [561, 190] width 49 height 10
click at [536, 188] on input "Undergraduate(s)" at bounding box center [539, 188] width 6 height 6
radio input "true"
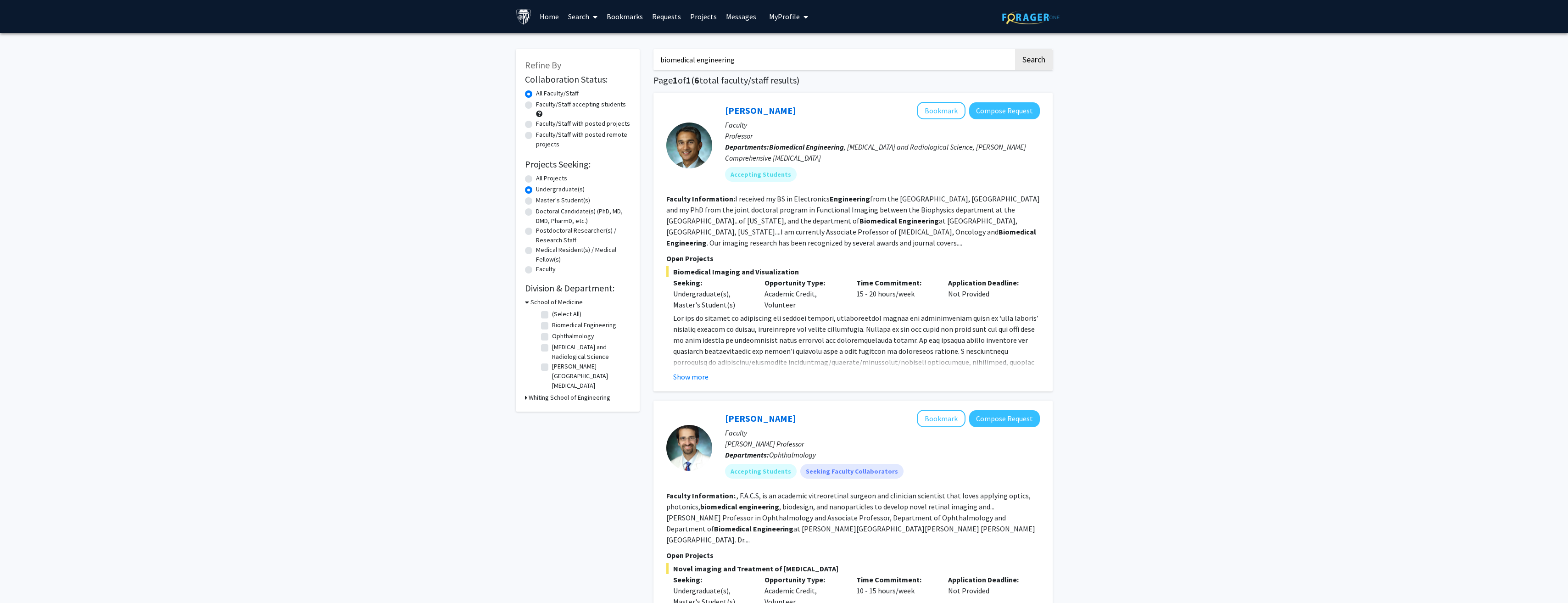
click at [552, 202] on label "Master's Student(s)" at bounding box center [563, 201] width 54 height 10
click at [542, 202] on input "Master's Student(s)" at bounding box center [539, 199] width 6 height 6
radio input "true"
click at [536, 177] on label "All Projects" at bounding box center [551, 179] width 31 height 10
click at [536, 177] on input "All Projects" at bounding box center [539, 177] width 6 height 6
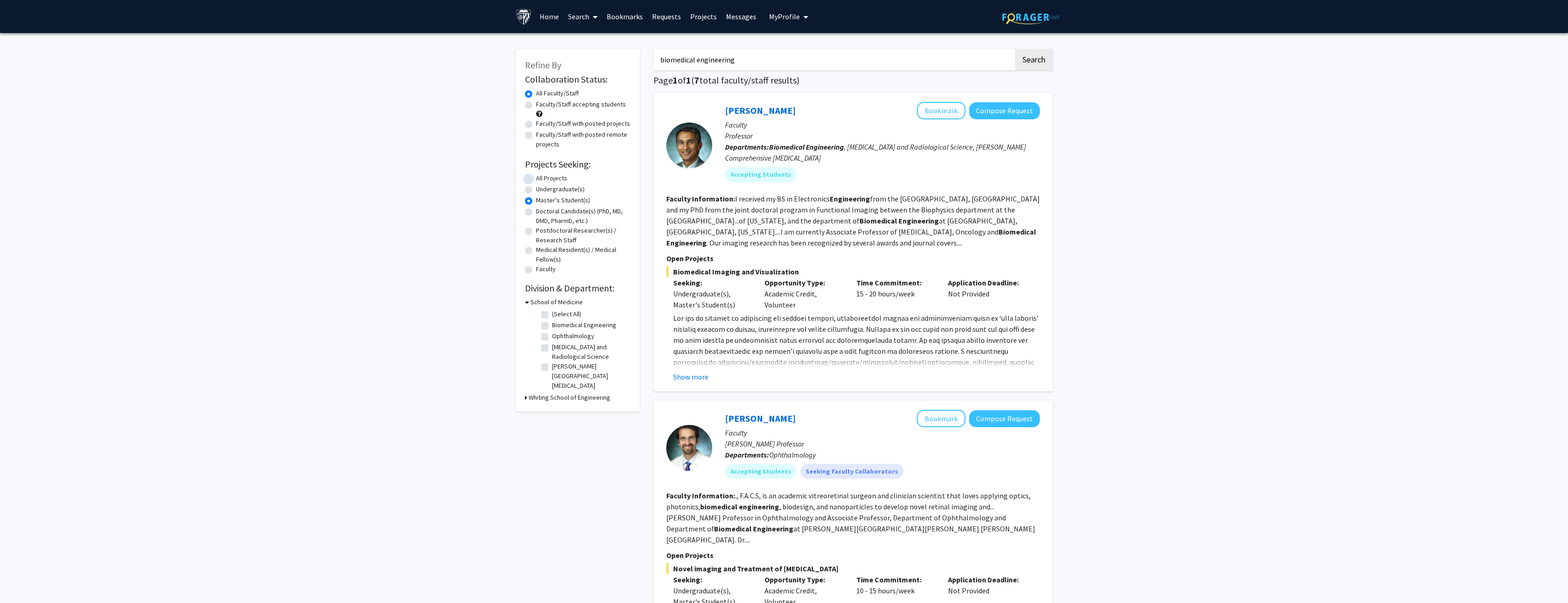
radio input "true"
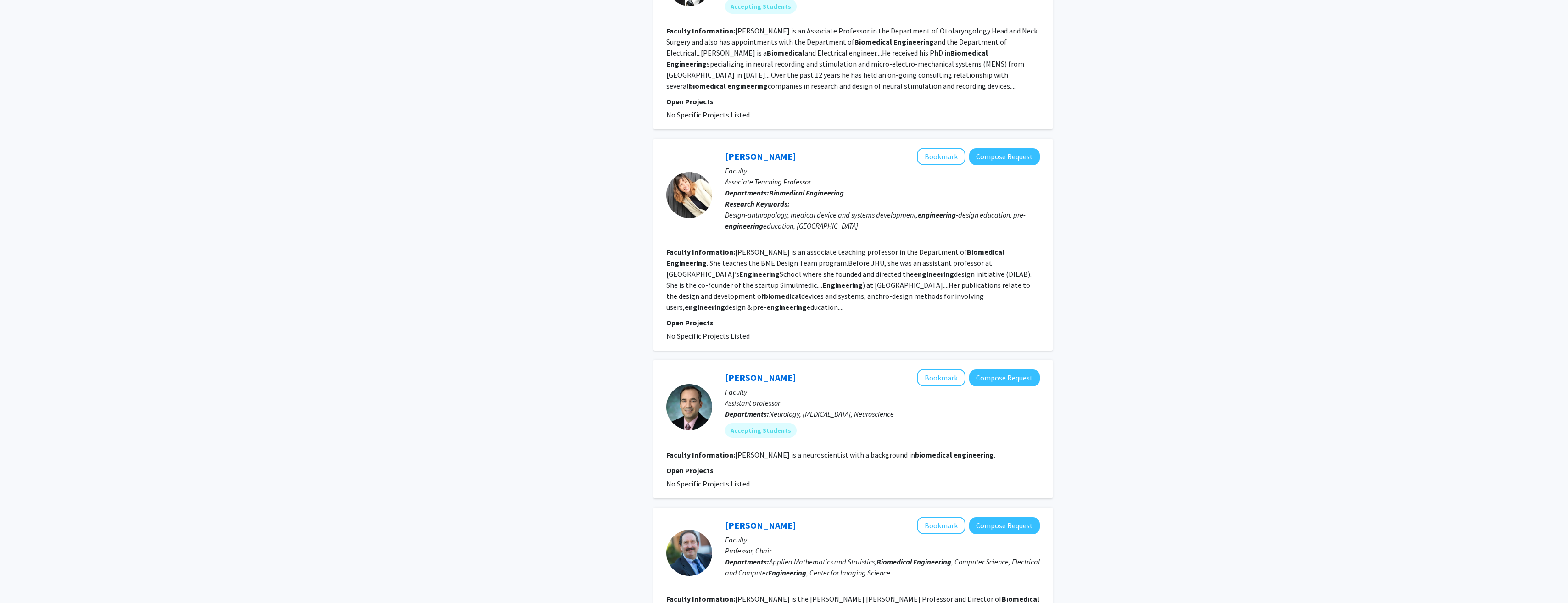
scroll to position [1750, 0]
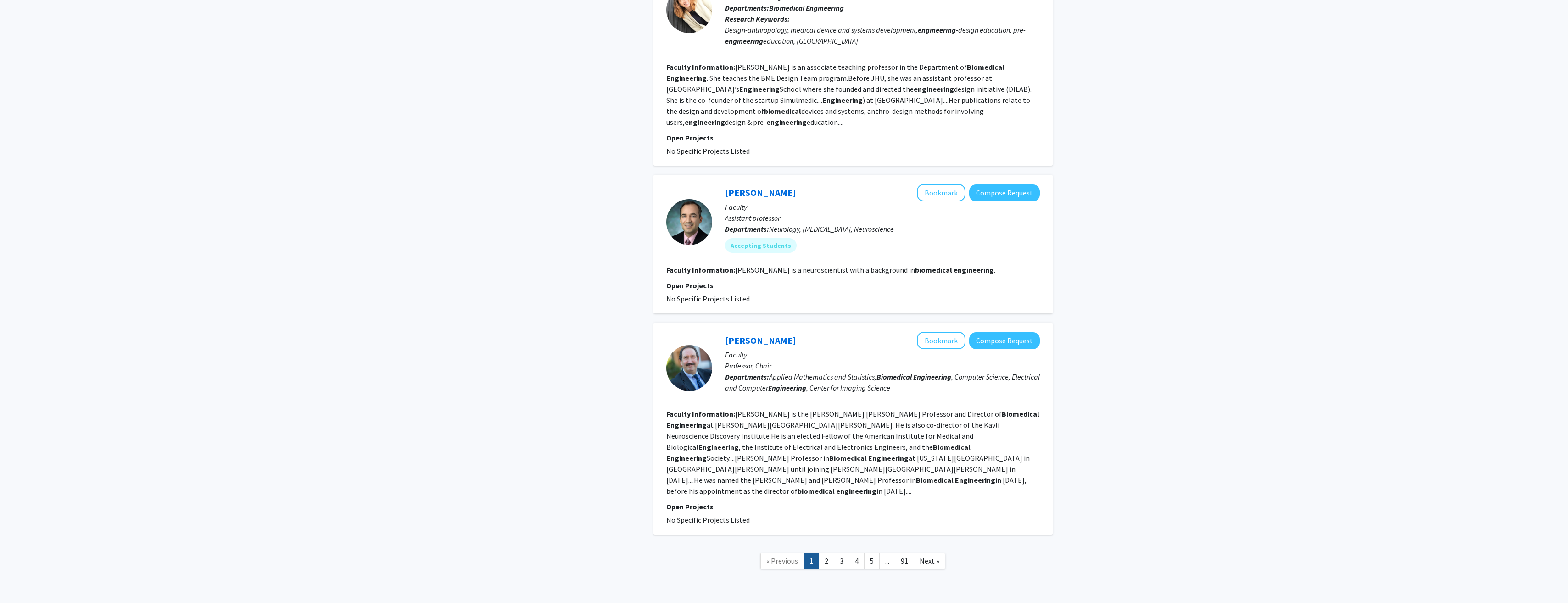
click at [887, 557] on span "..." at bounding box center [887, 561] width 4 height 9
click at [889, 557] on span "..." at bounding box center [887, 561] width 4 height 9
click at [875, 553] on link "5" at bounding box center [872, 561] width 16 height 16
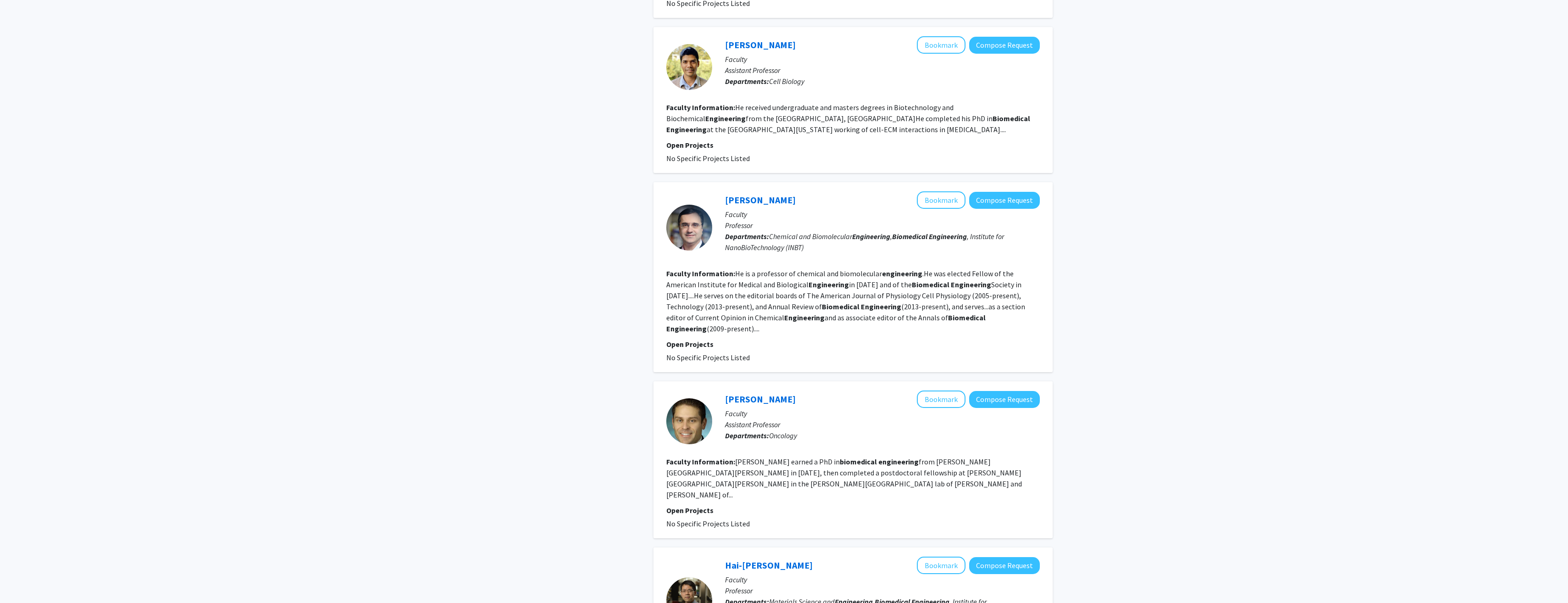
scroll to position [1418, 0]
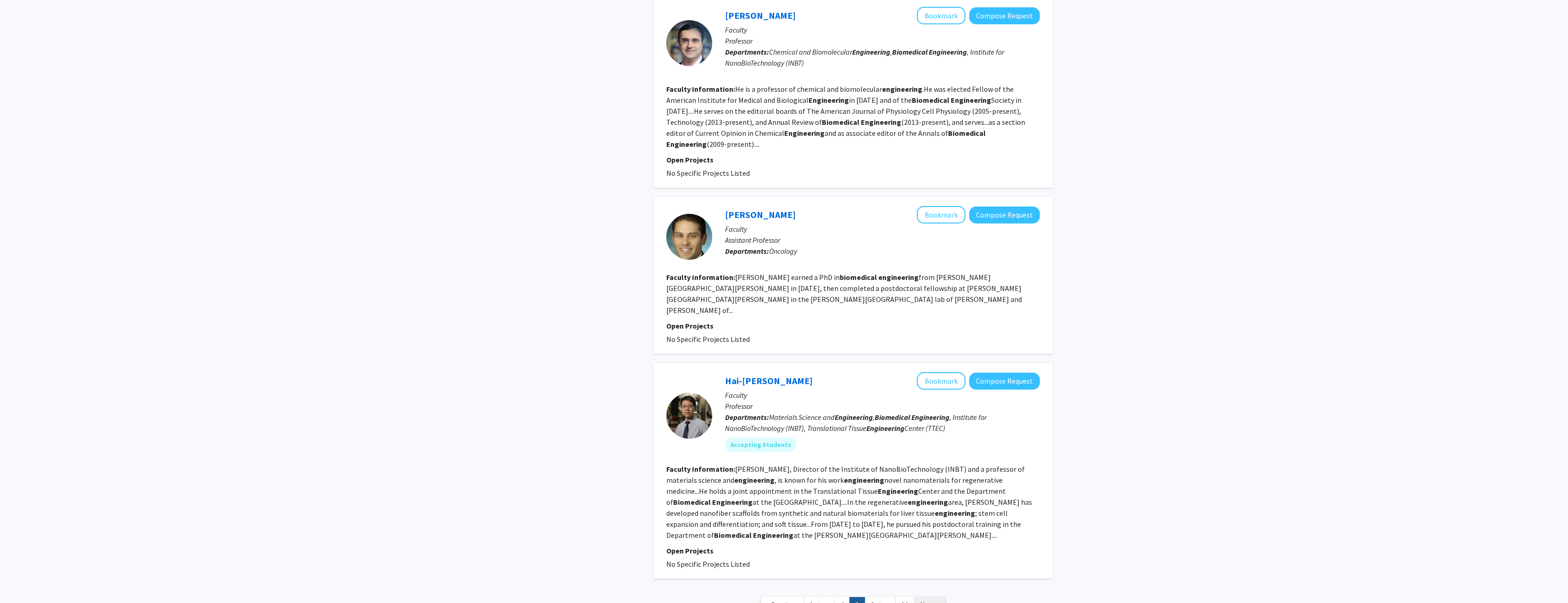
click at [934, 597] on link "Next »" at bounding box center [930, 605] width 32 height 16
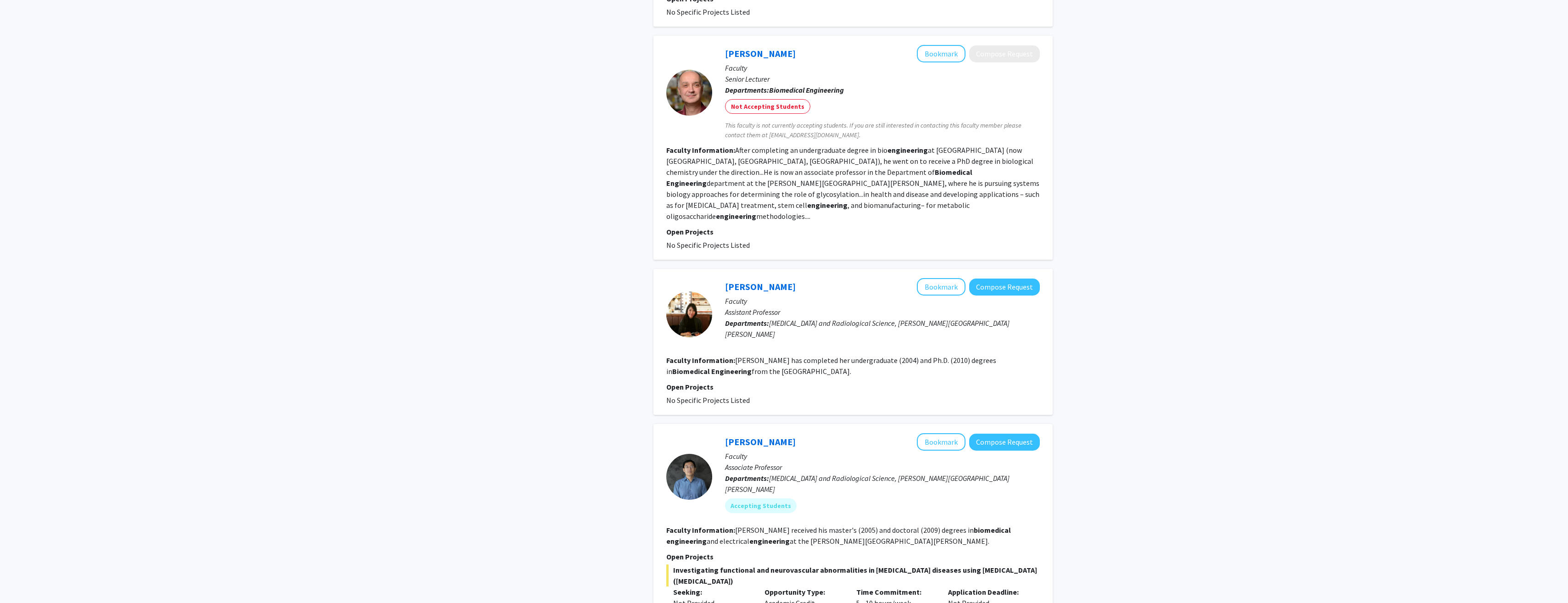
scroll to position [1361, 0]
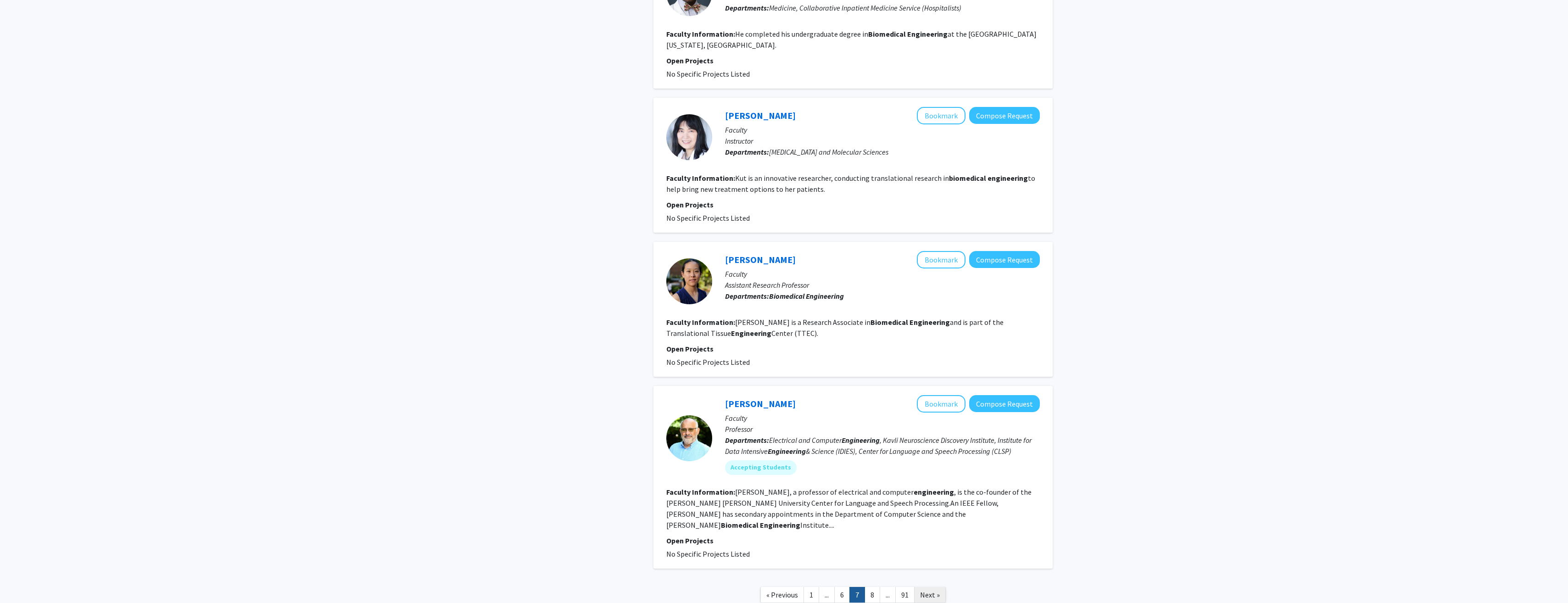
scroll to position [1750, 0]
click at [926, 590] on span "Next »" at bounding box center [930, 594] width 20 height 9
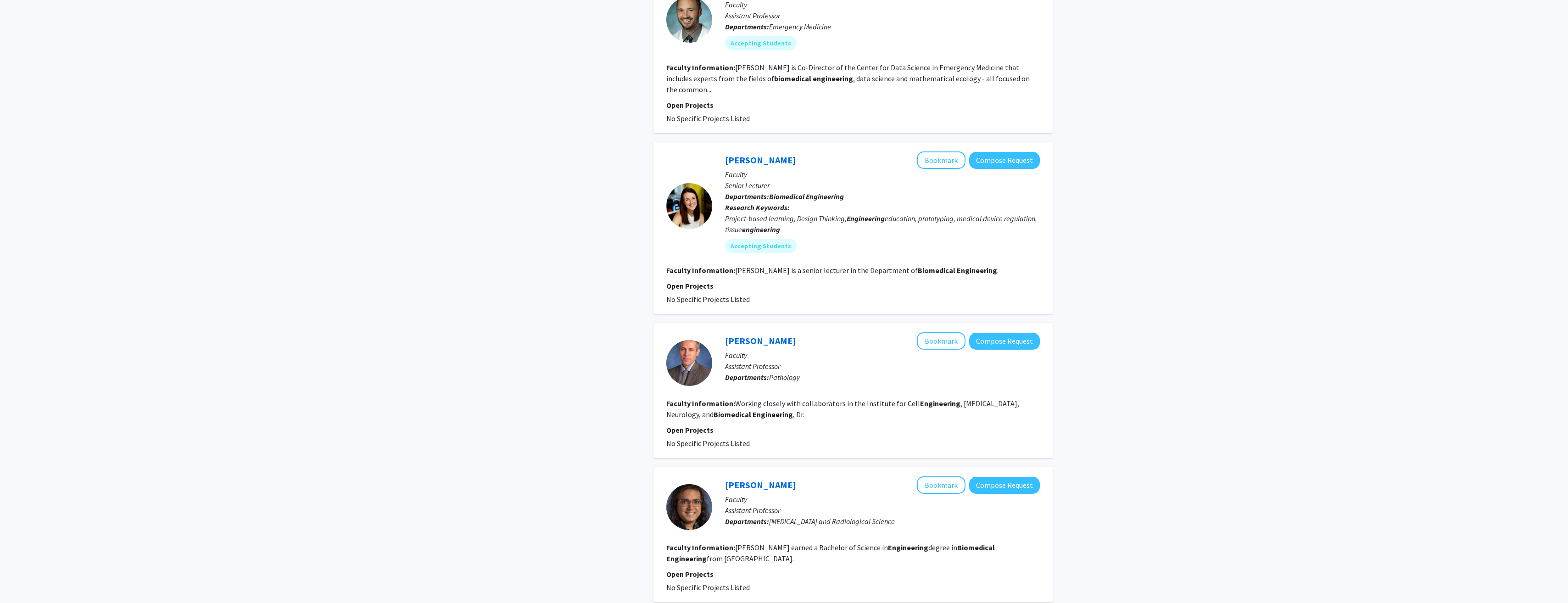
scroll to position [1163, 0]
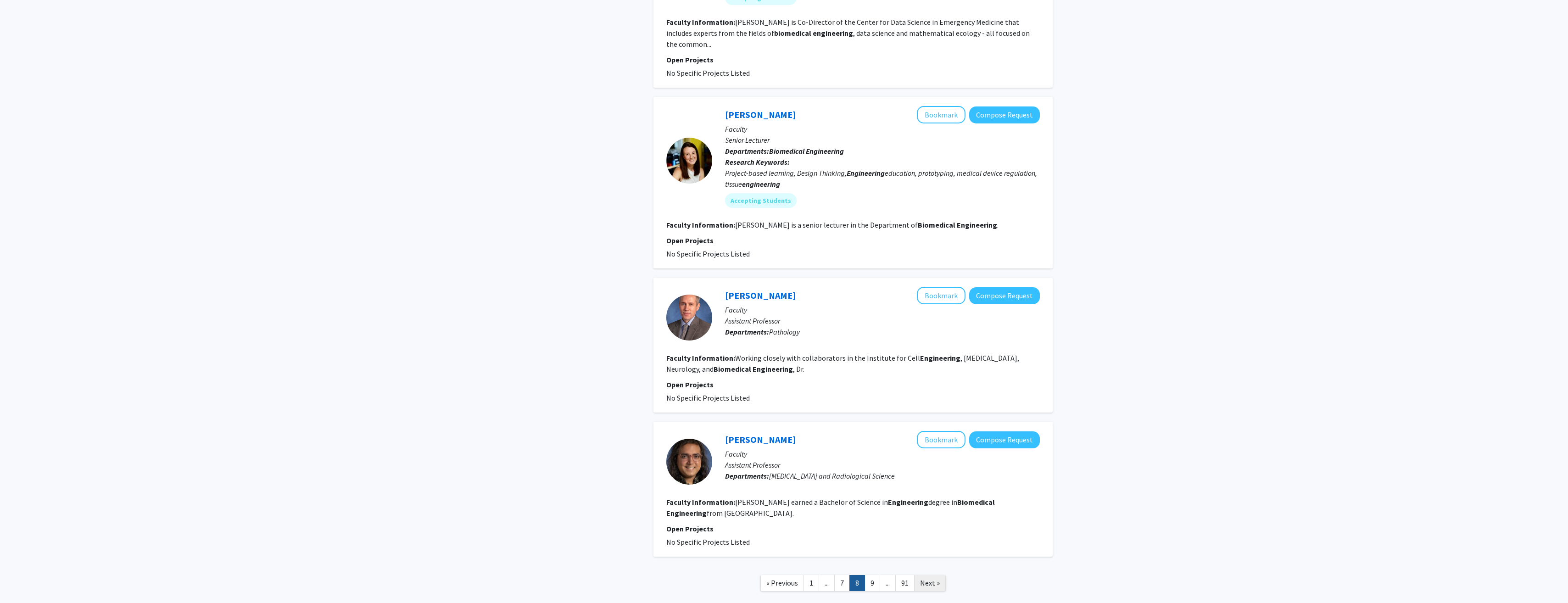
click at [932, 575] on link "Next »" at bounding box center [930, 583] width 32 height 16
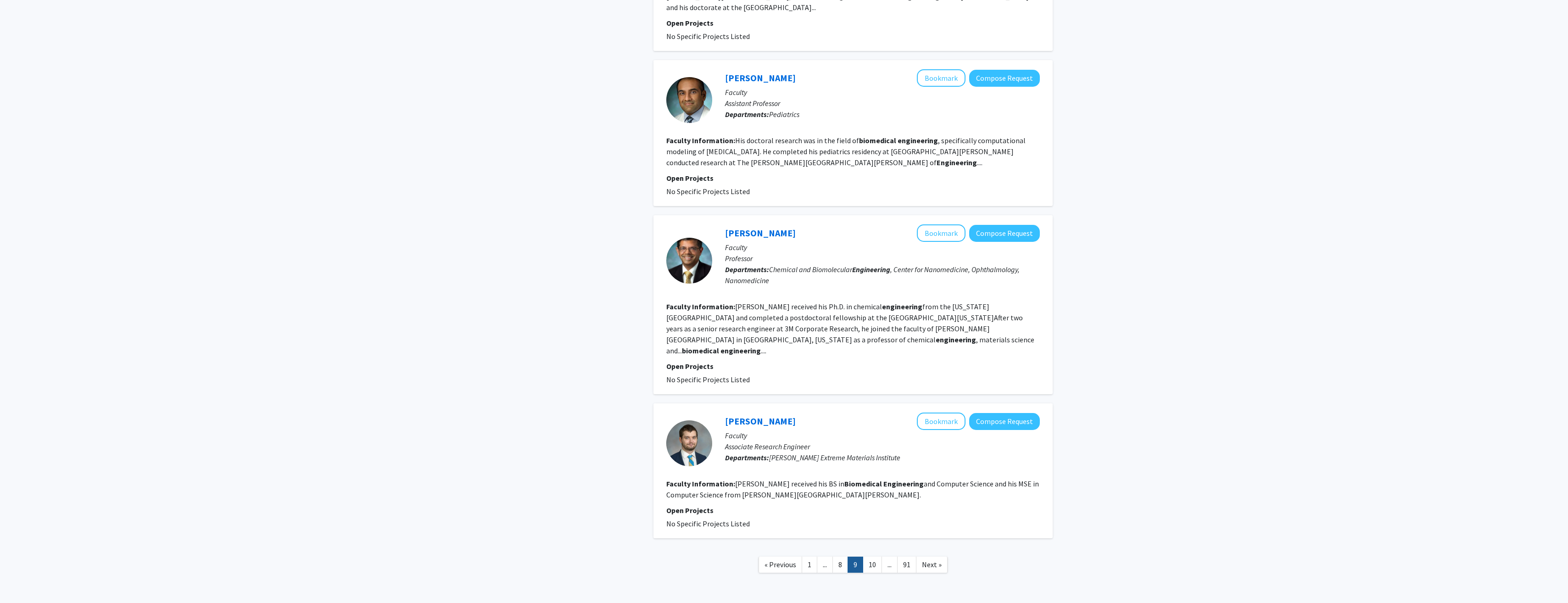
scroll to position [1148, 0]
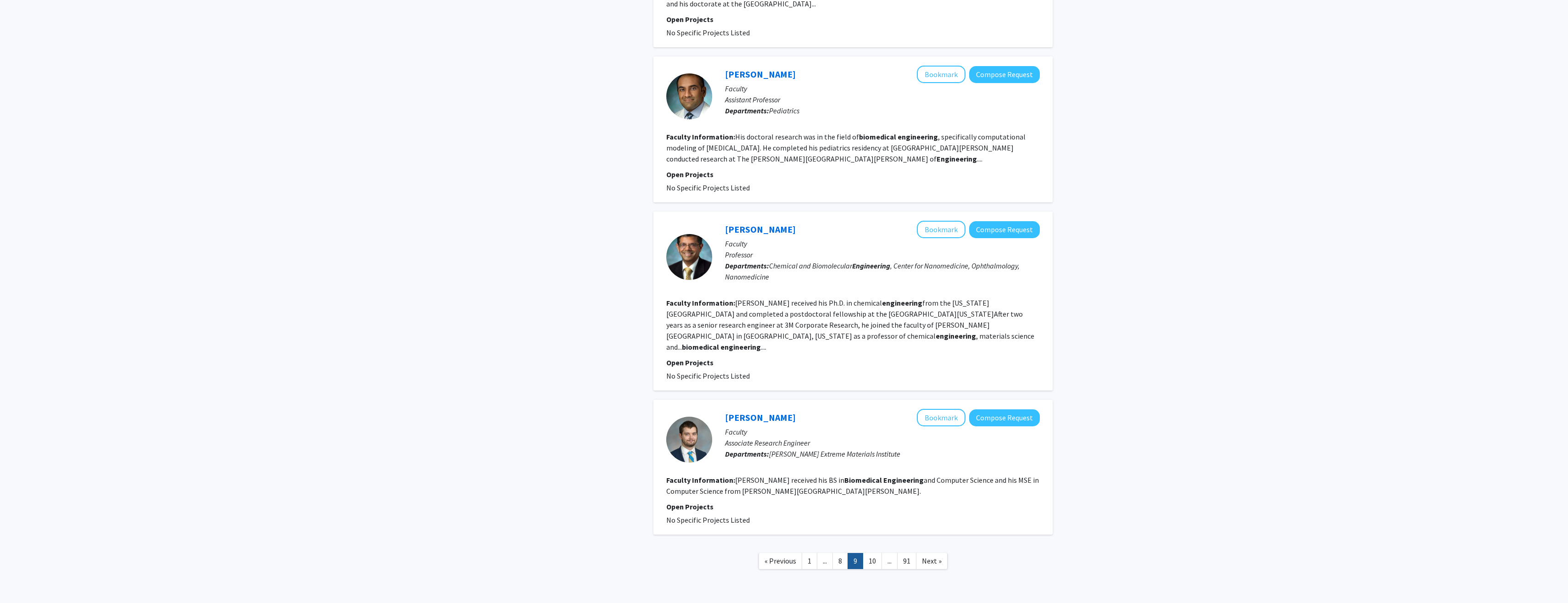
click at [940, 557] on span "Next »" at bounding box center [932, 561] width 20 height 9
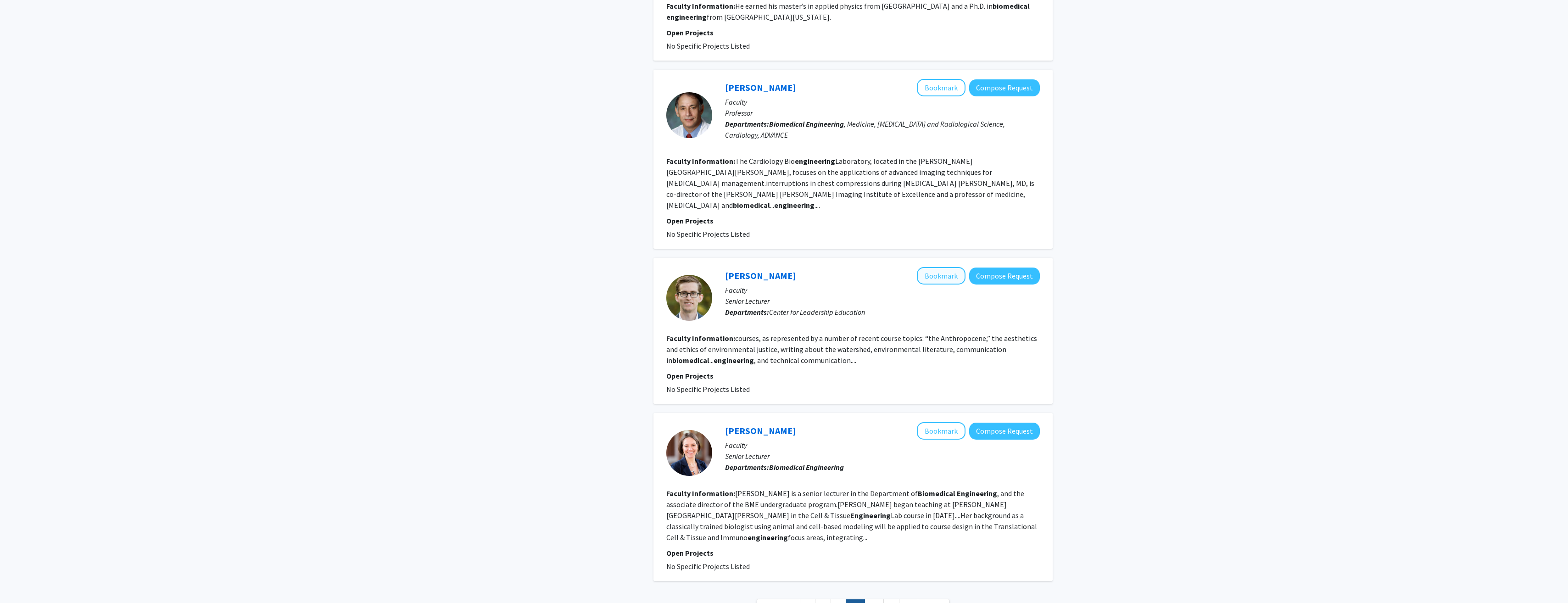
scroll to position [1278, 0]
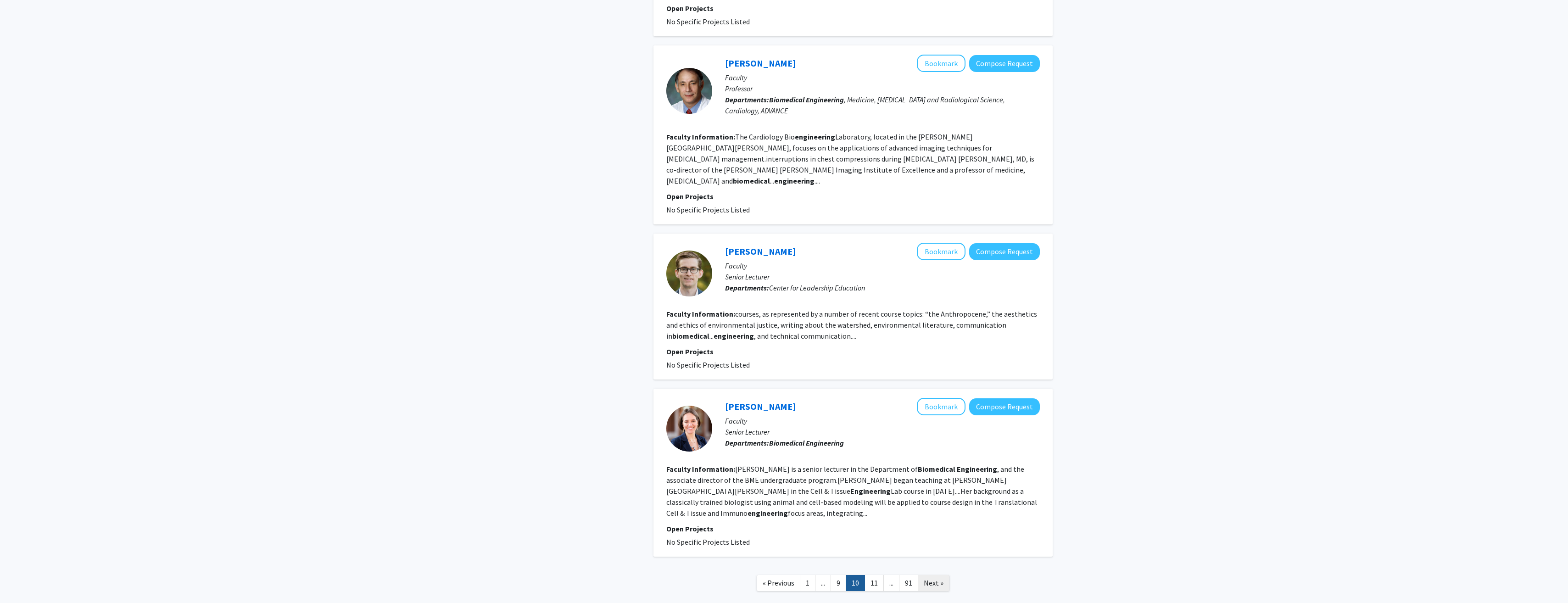
click at [944, 575] on link "Next »" at bounding box center [933, 583] width 32 height 16
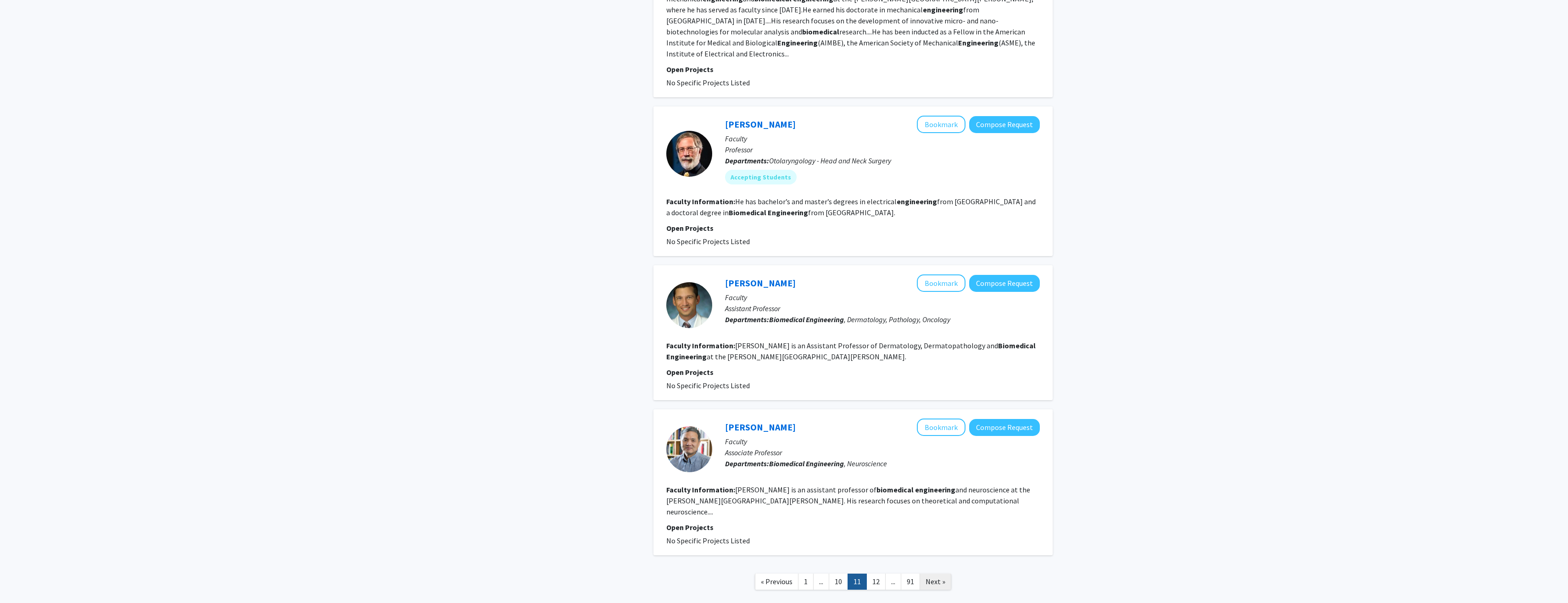
scroll to position [1300, 0]
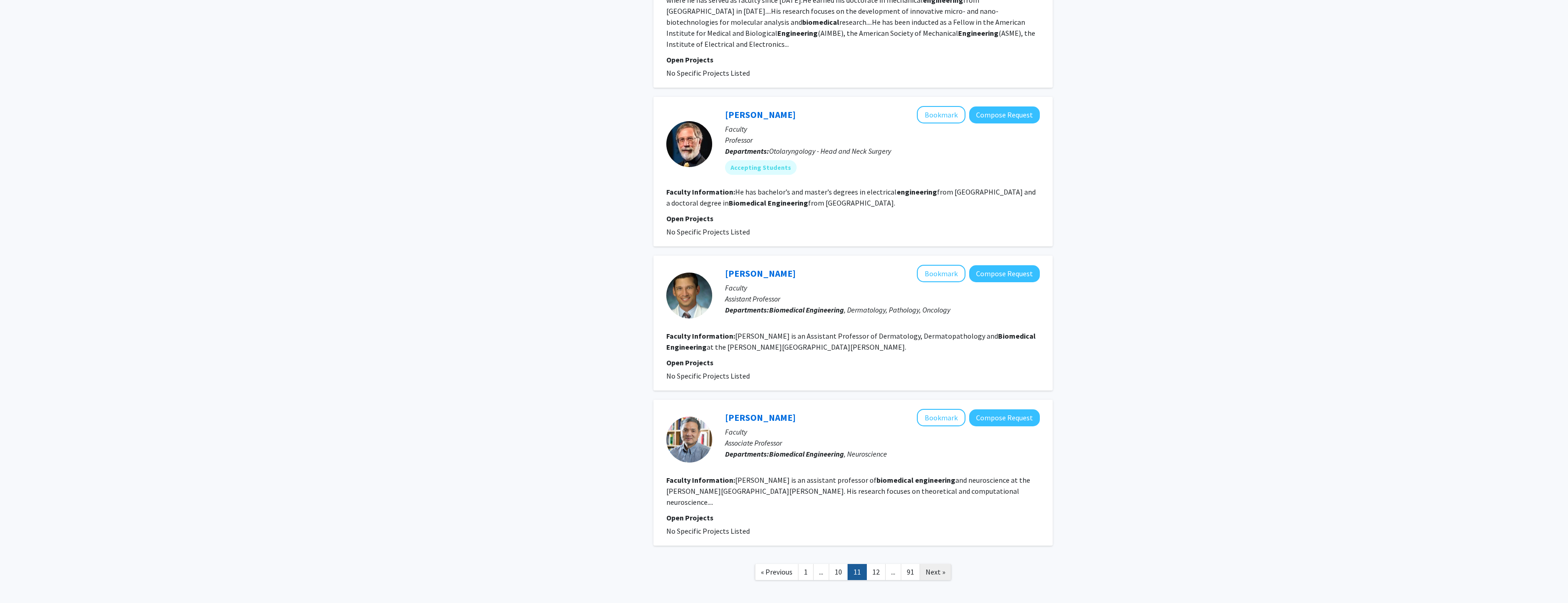
click at [949, 564] on link "Next »" at bounding box center [935, 572] width 32 height 16
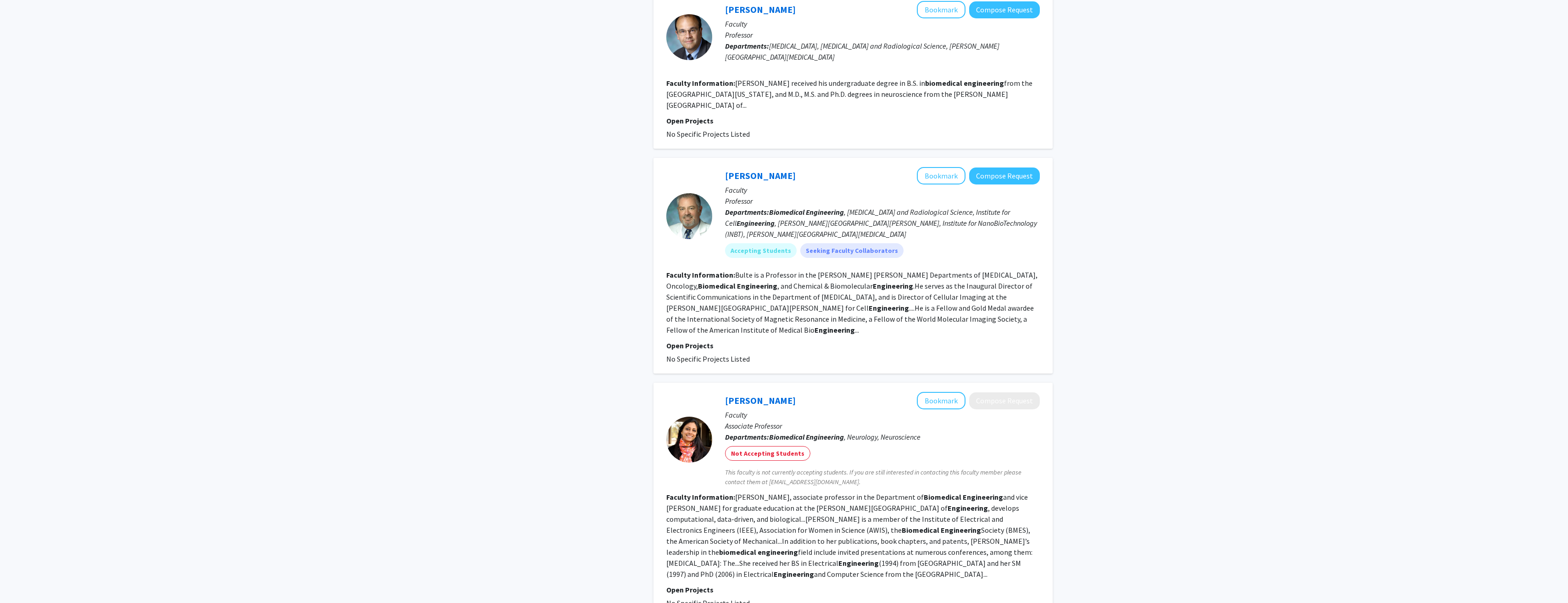
scroll to position [1421, 0]
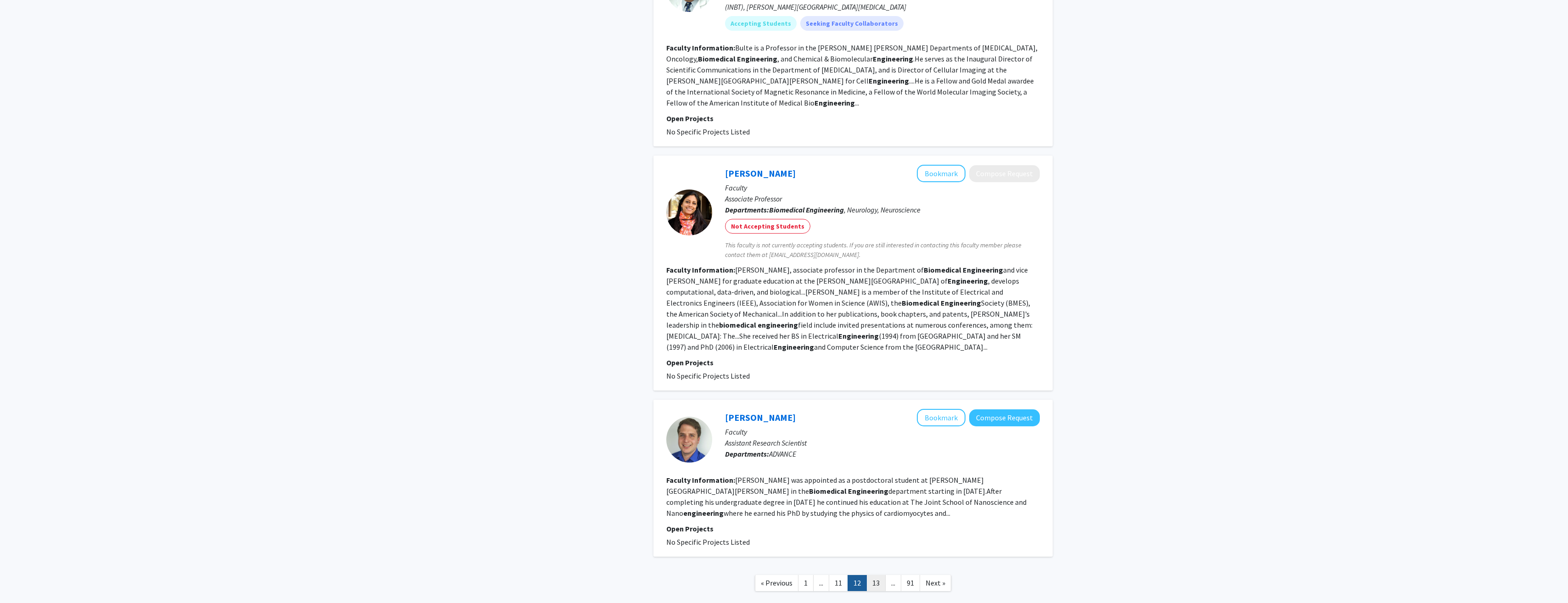
click at [883, 575] on link "13" at bounding box center [876, 583] width 20 height 16
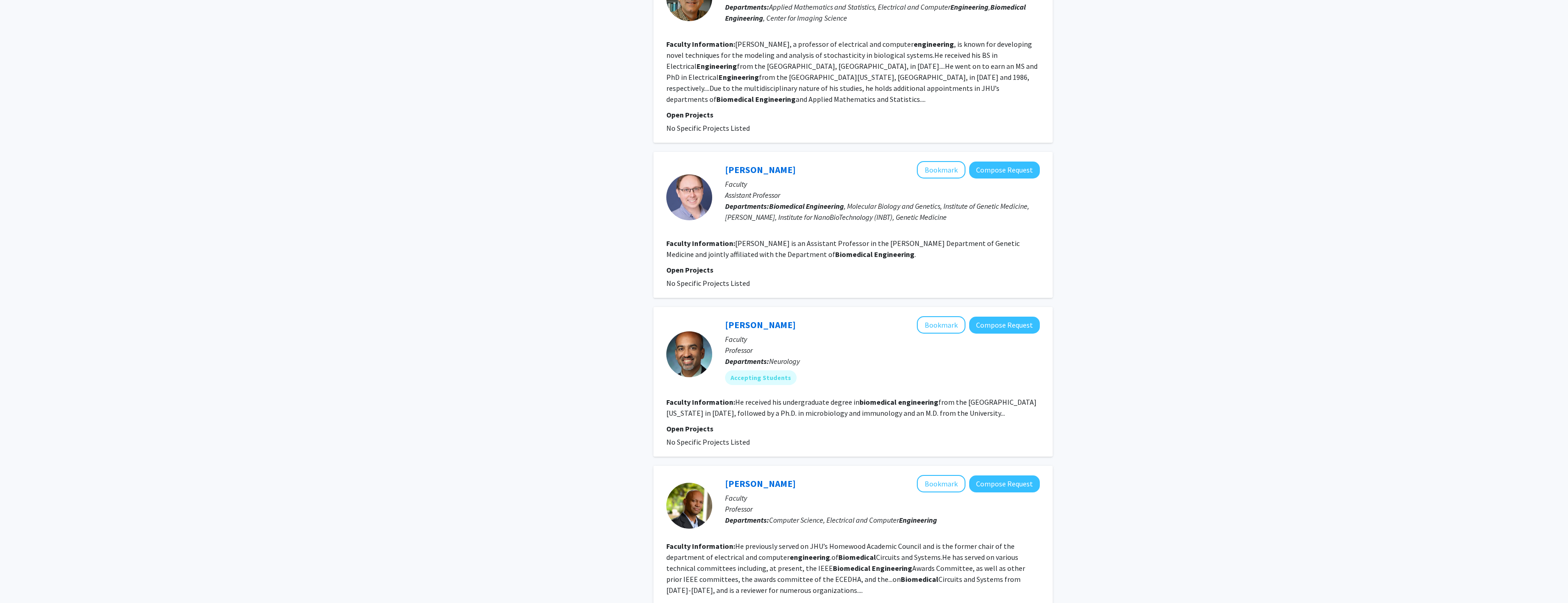
scroll to position [1384, 0]
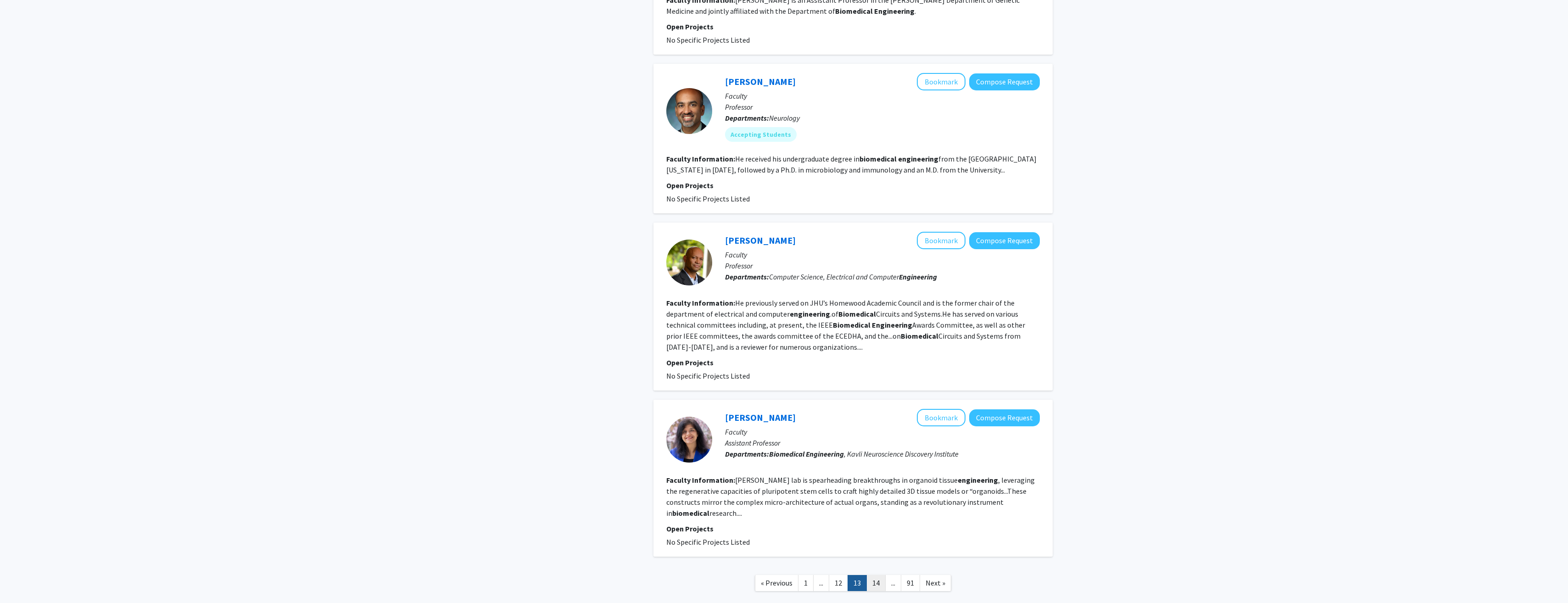
click at [872, 575] on link "14" at bounding box center [876, 583] width 20 height 16
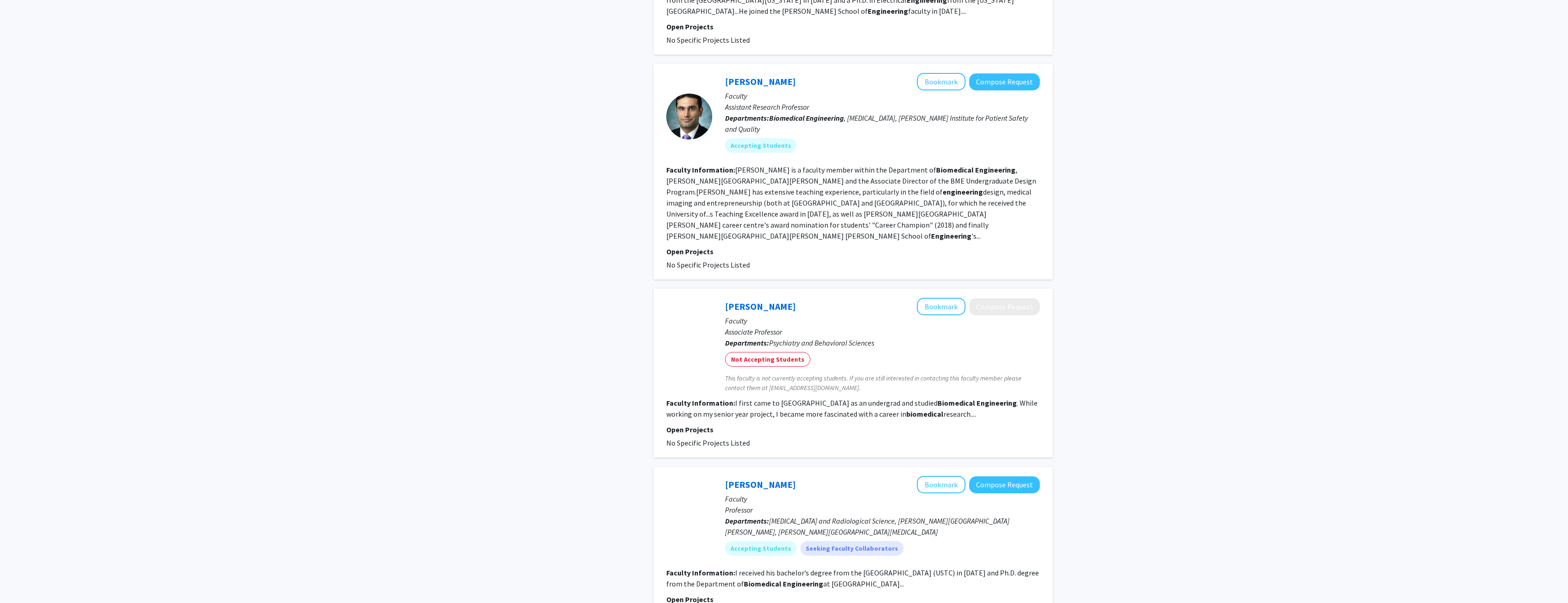
scroll to position [1194, 0]
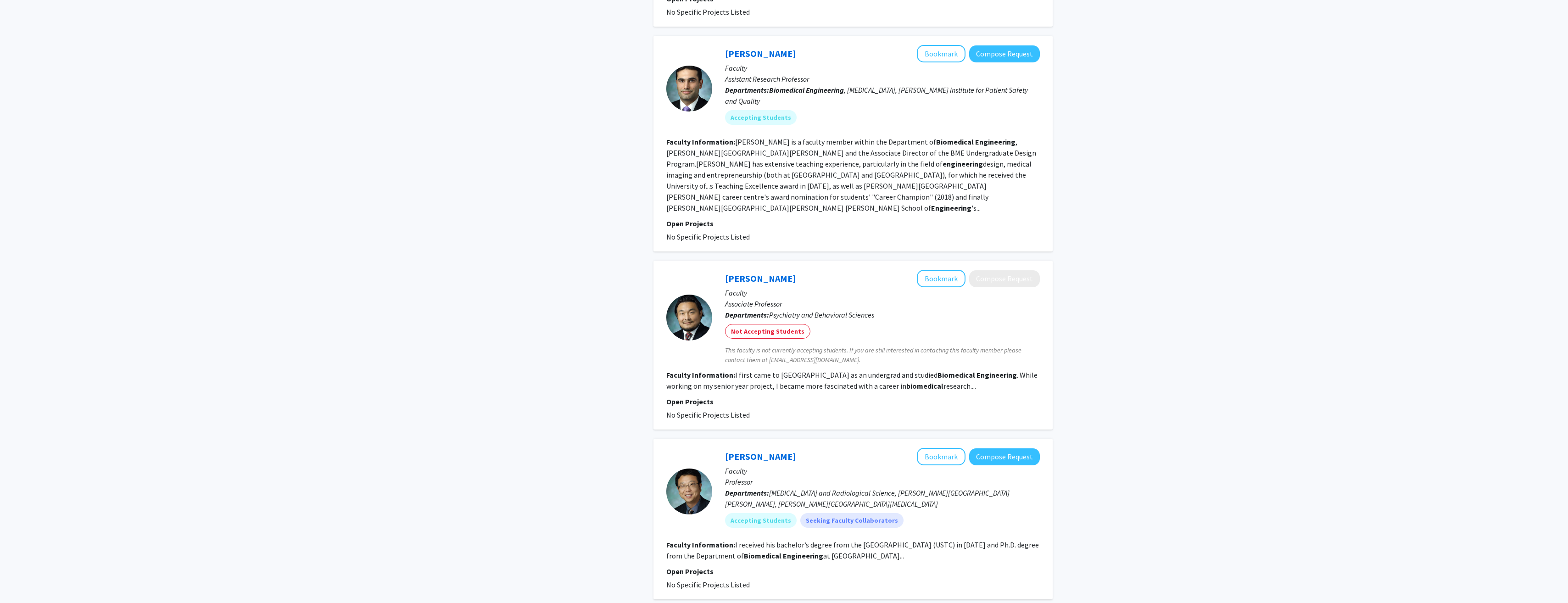
click at [719, 137] on fg-read-more "[PERSON_NAME] is a faculty member within the Department of Biomedical Engineeri…" at bounding box center [851, 174] width 370 height 75
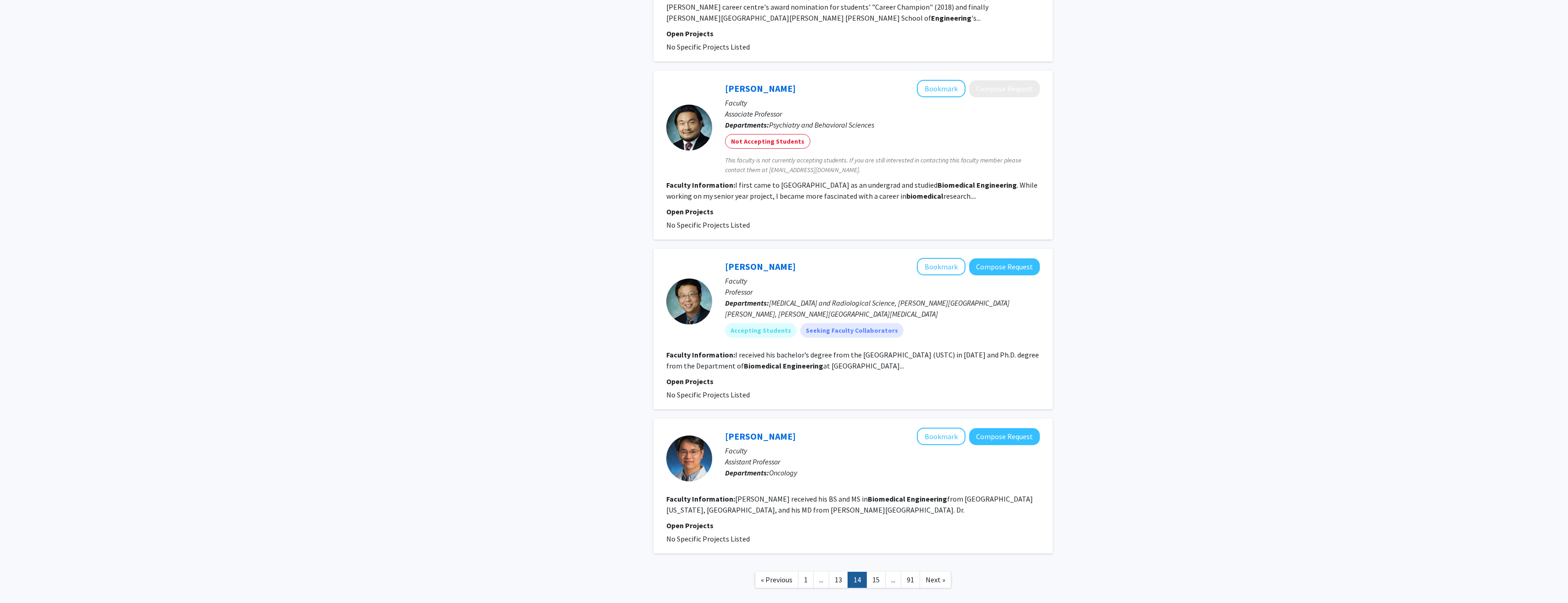
scroll to position [1391, 0]
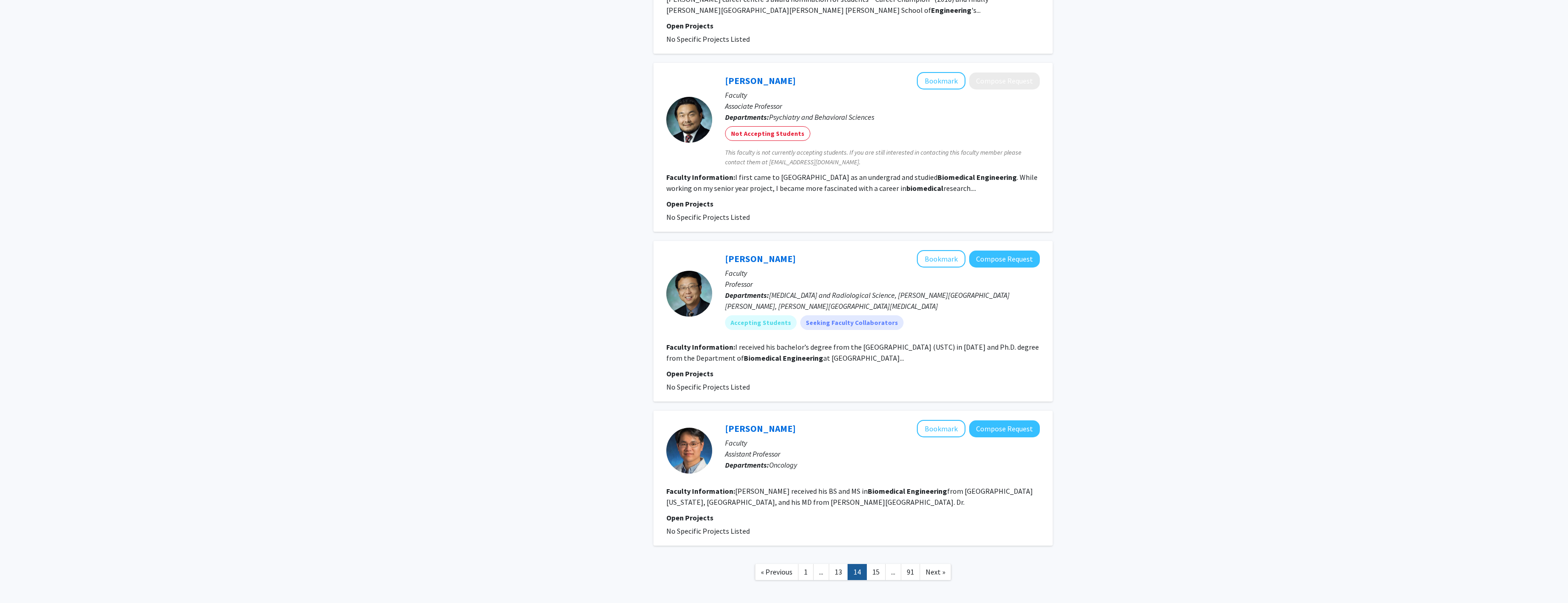
drag, startPoint x: 660, startPoint y: 363, endPoint x: 991, endPoint y: 508, distance: 361.4
click at [878, 564] on link "15" at bounding box center [876, 572] width 20 height 16
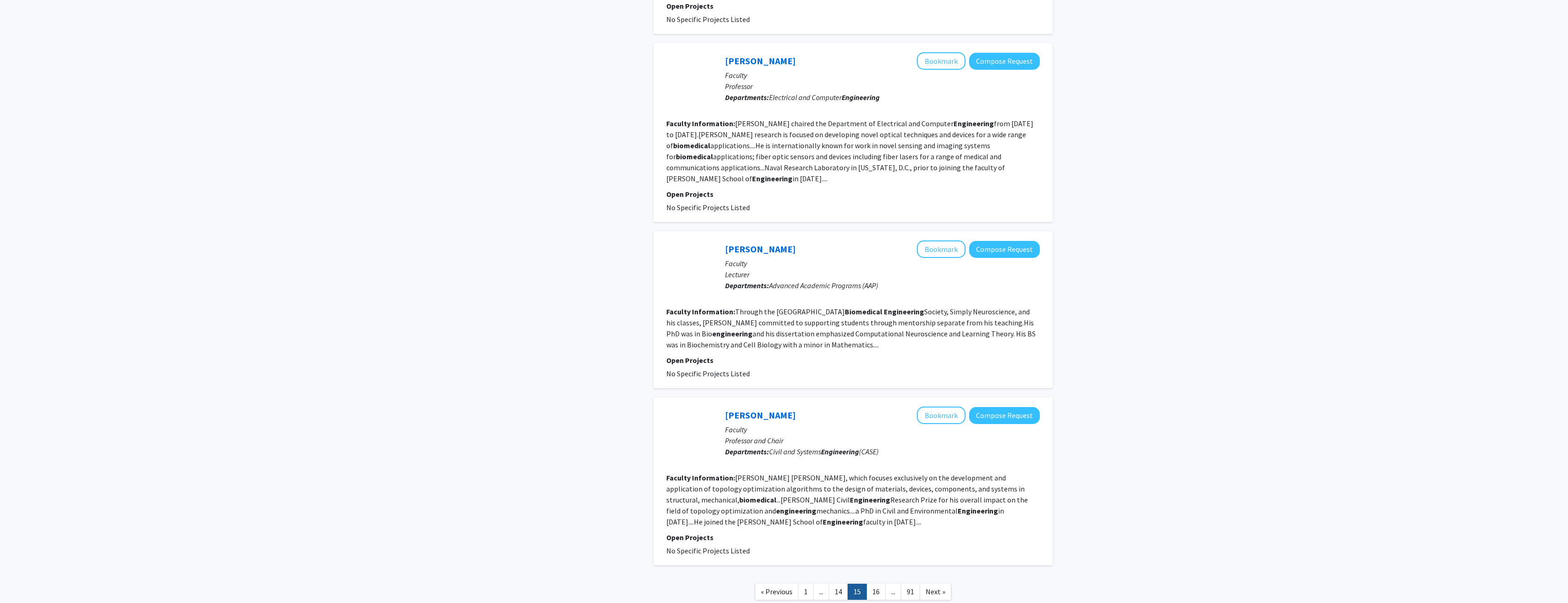
scroll to position [1284, 0]
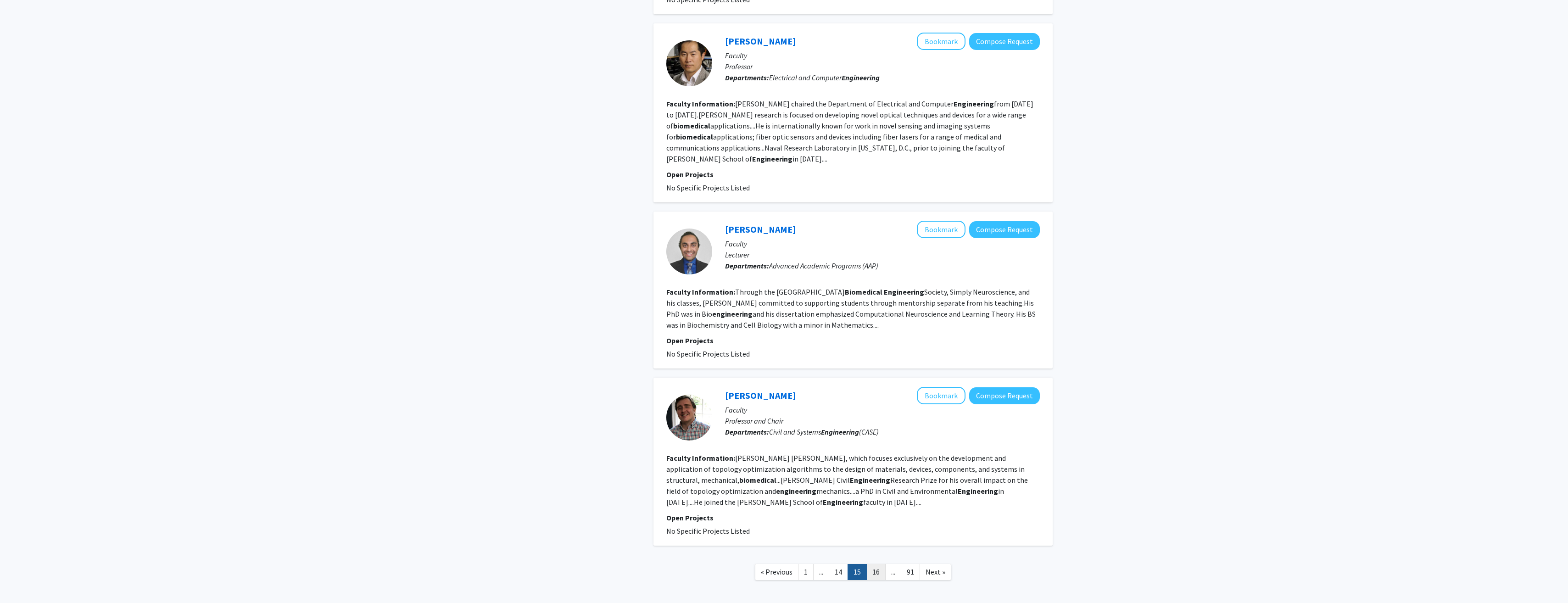
click at [880, 564] on link "16" at bounding box center [876, 572] width 20 height 16
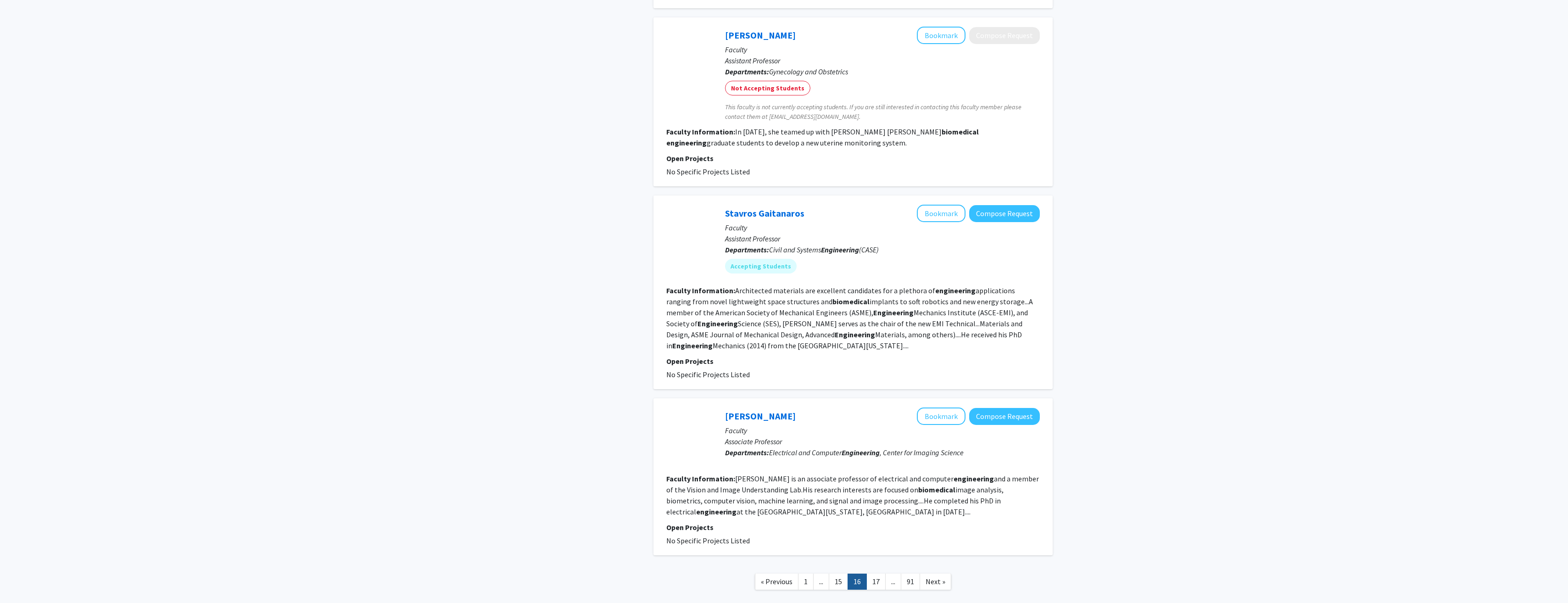
scroll to position [1382, 0]
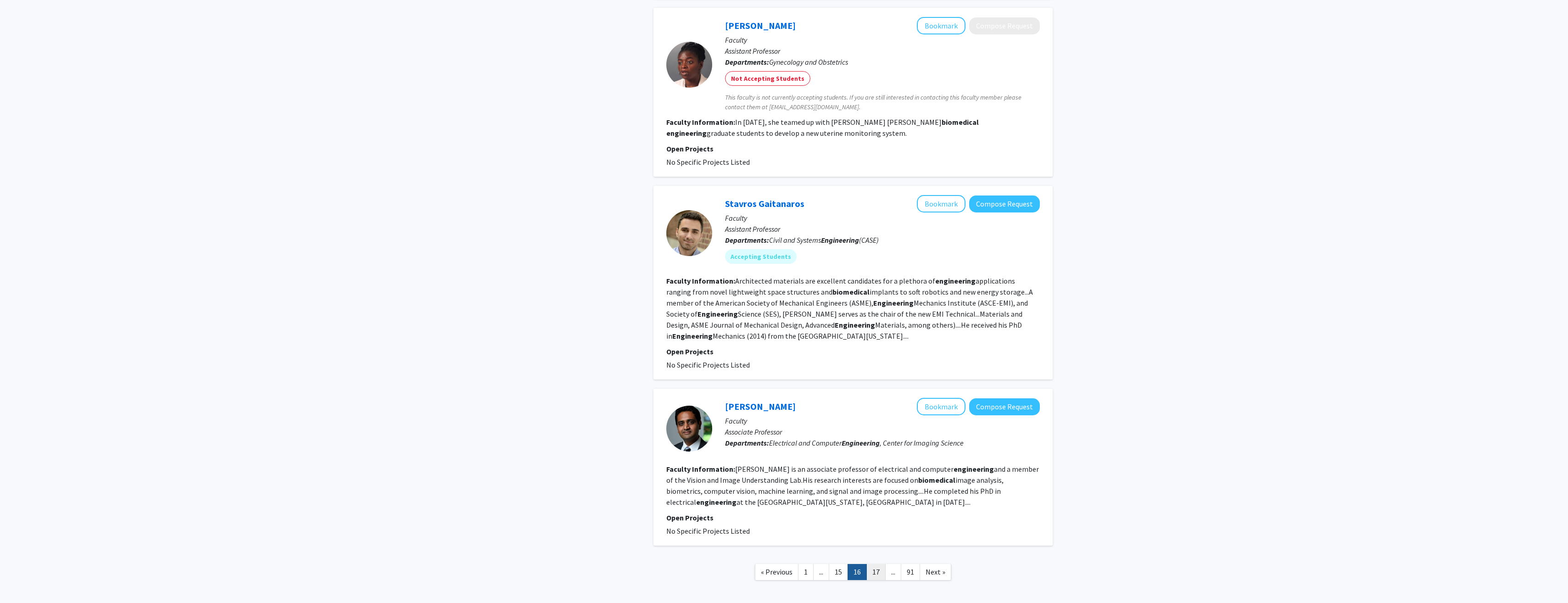
click at [874, 564] on link "17" at bounding box center [876, 572] width 20 height 16
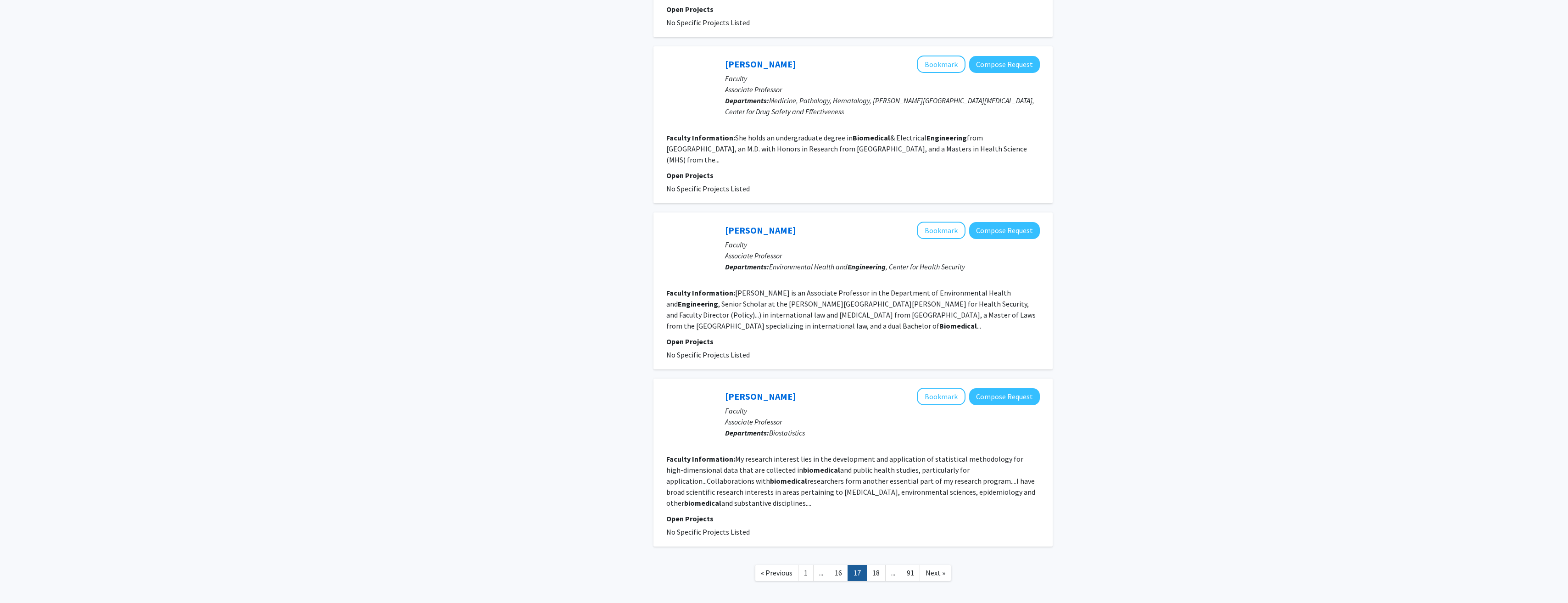
scroll to position [1269, 0]
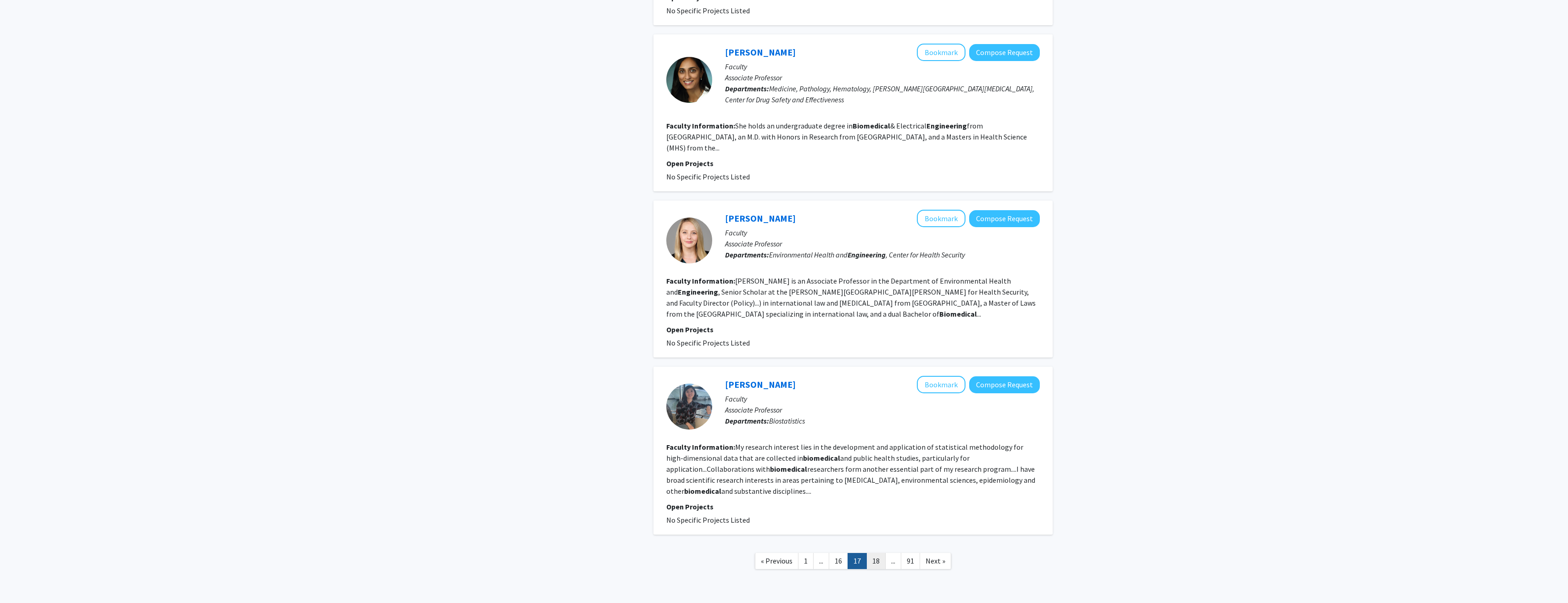
click at [872, 553] on link "18" at bounding box center [876, 561] width 20 height 16
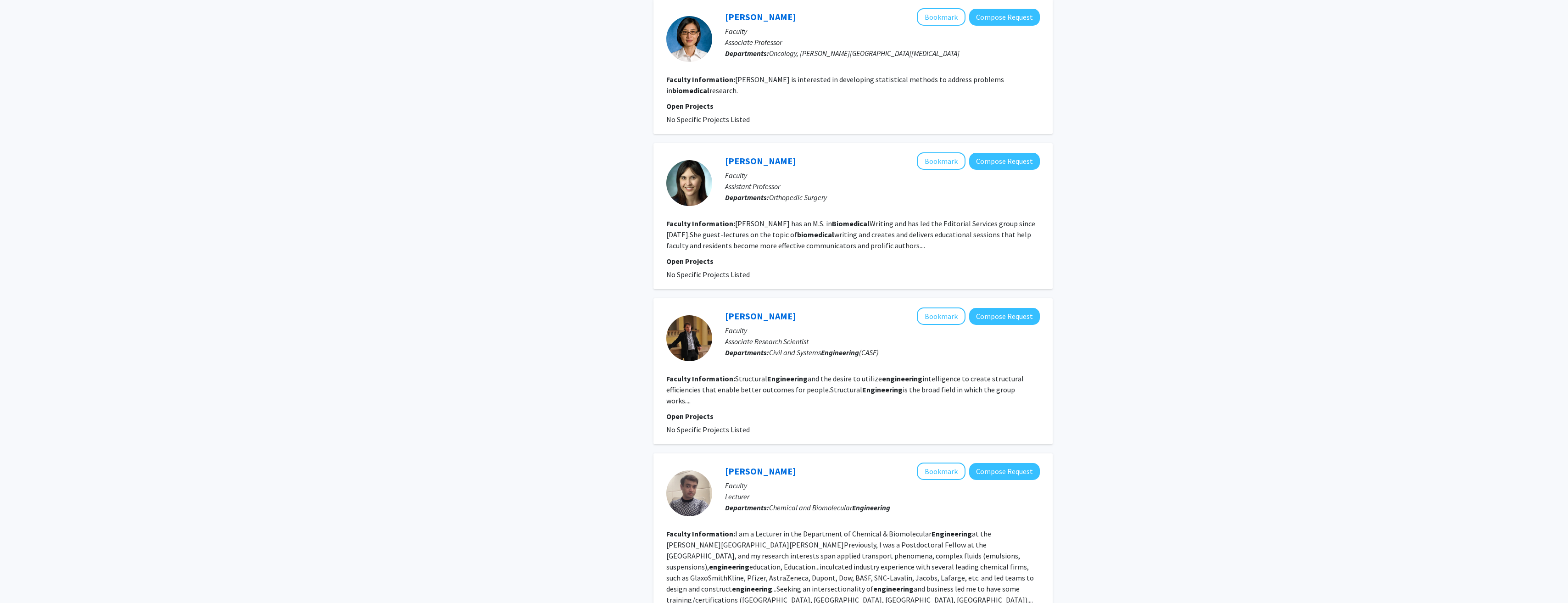
scroll to position [1280, 0]
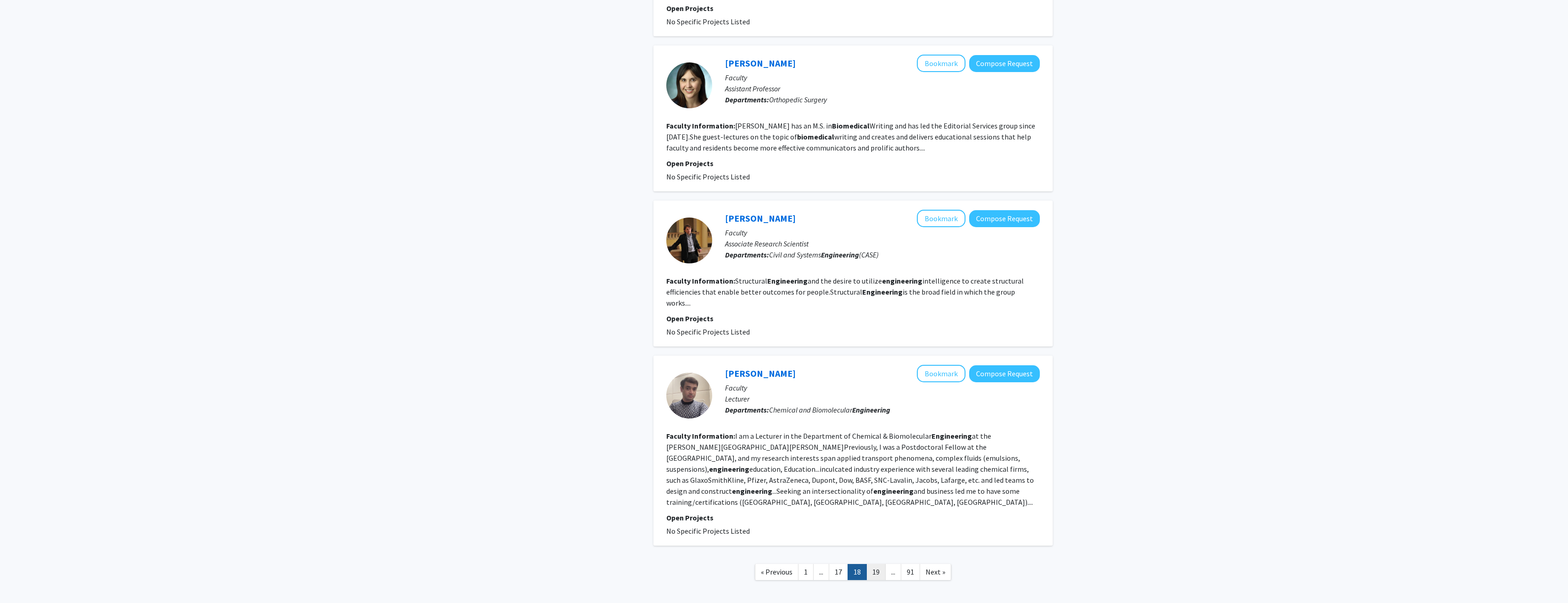
click at [870, 564] on link "19" at bounding box center [876, 572] width 20 height 16
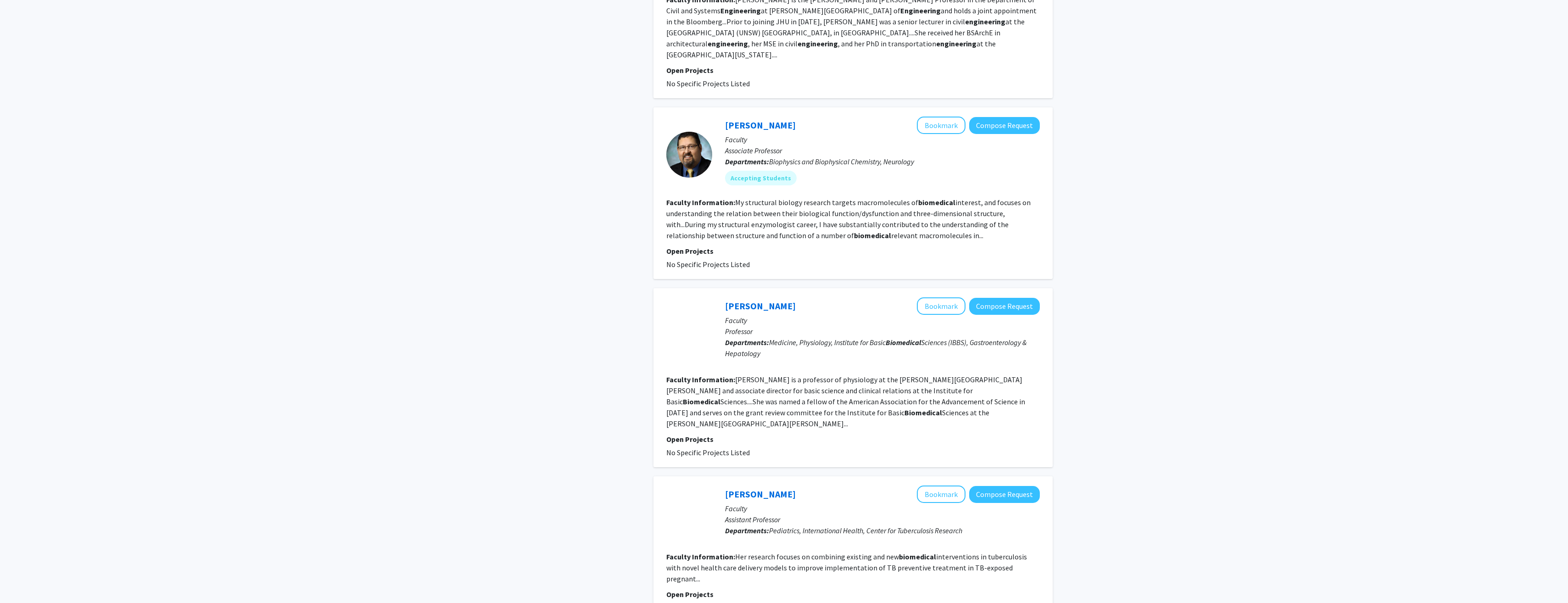
scroll to position [1240, 0]
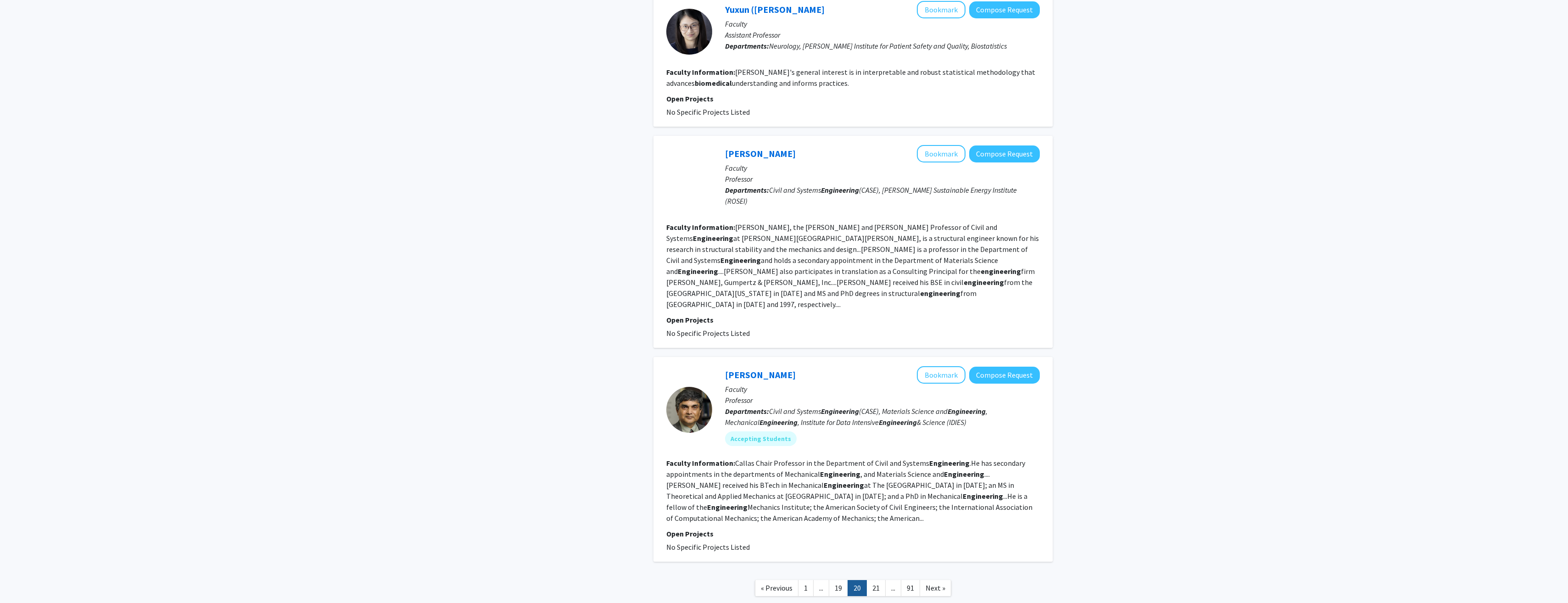
scroll to position [1528, 0]
